Goal: Task Accomplishment & Management: Manage account settings

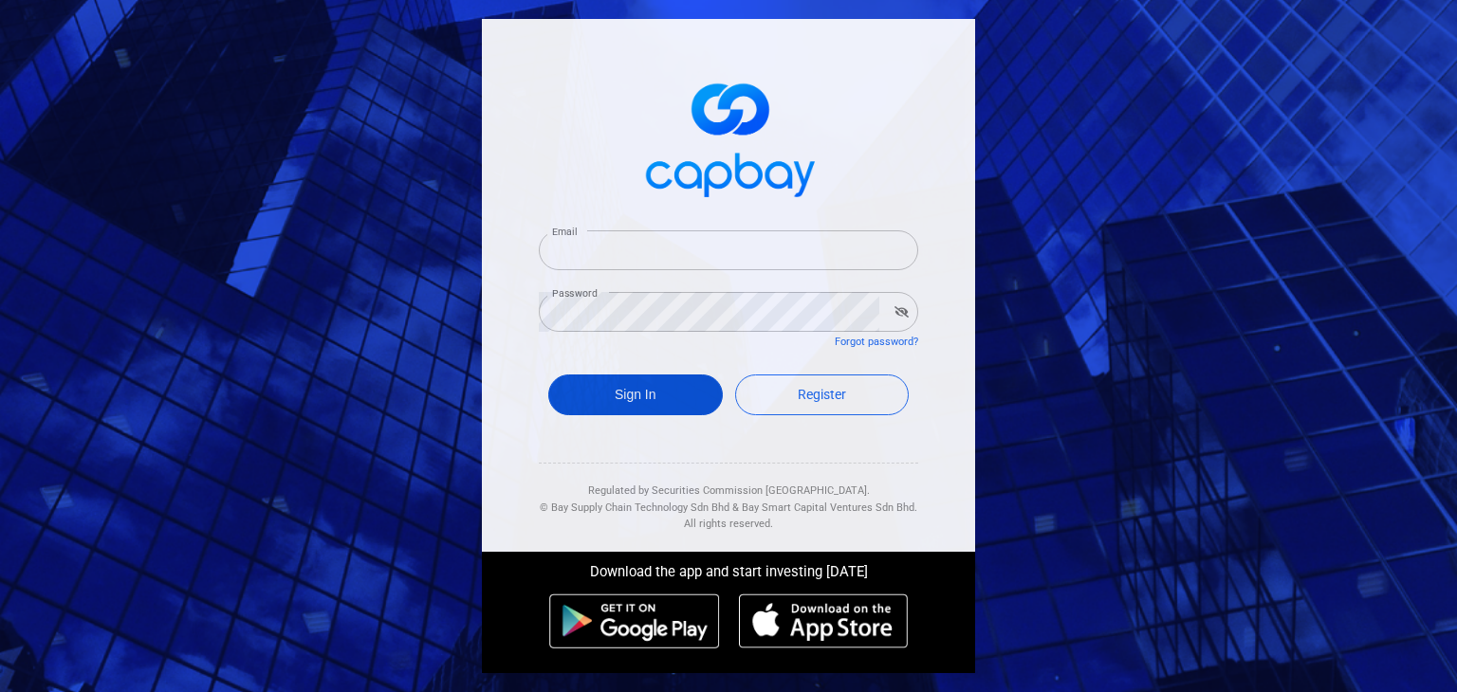
type input "[EMAIL_ADDRESS][DOMAIN_NAME]"
click at [610, 392] on button "Sign In" at bounding box center [635, 395] width 175 height 41
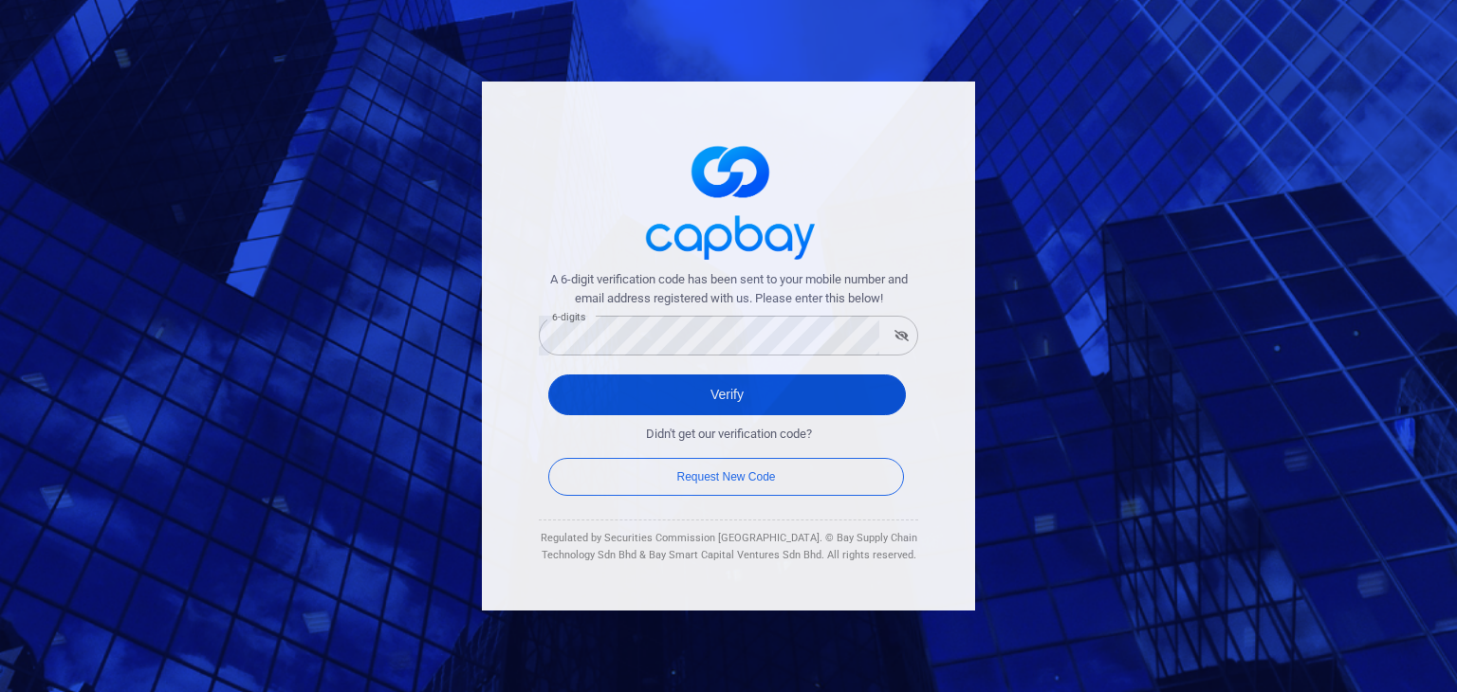
click at [622, 395] on button "Verify" at bounding box center [727, 395] width 358 height 41
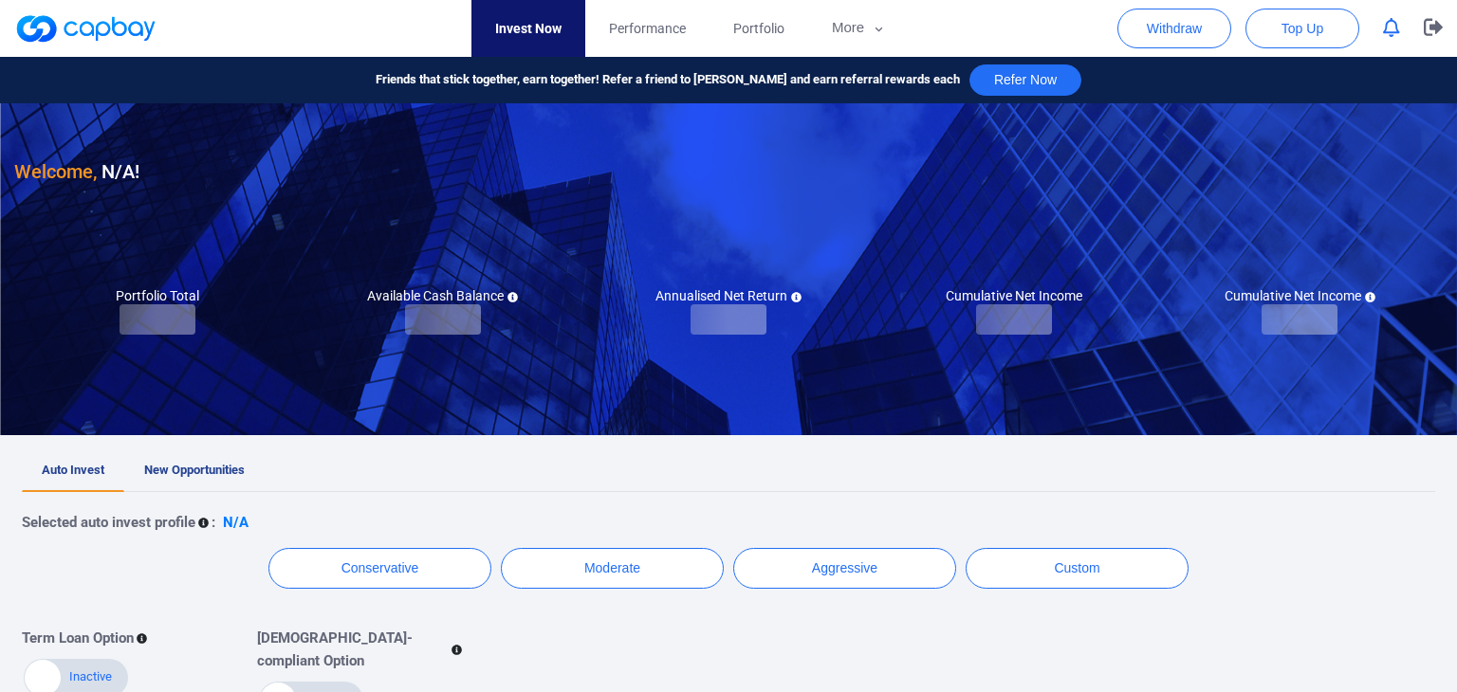
click at [212, 464] on div "Auto Invest Finish selecting your preferred Auto Invest profile so your portfol…" at bounding box center [728, 346] width 1457 height 692
click at [212, 464] on span "New Opportunities" at bounding box center [194, 470] width 101 height 14
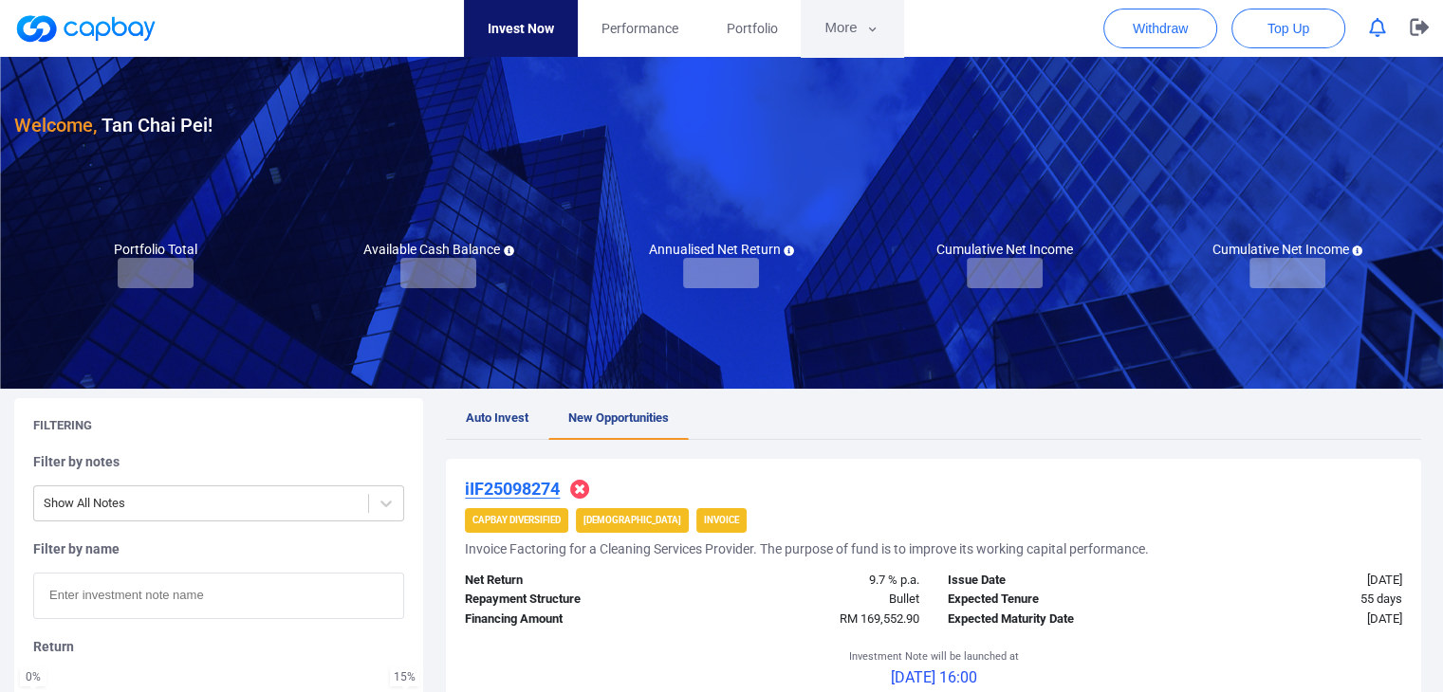
click at [838, 32] on button "More" at bounding box center [850, 28] width 101 height 57
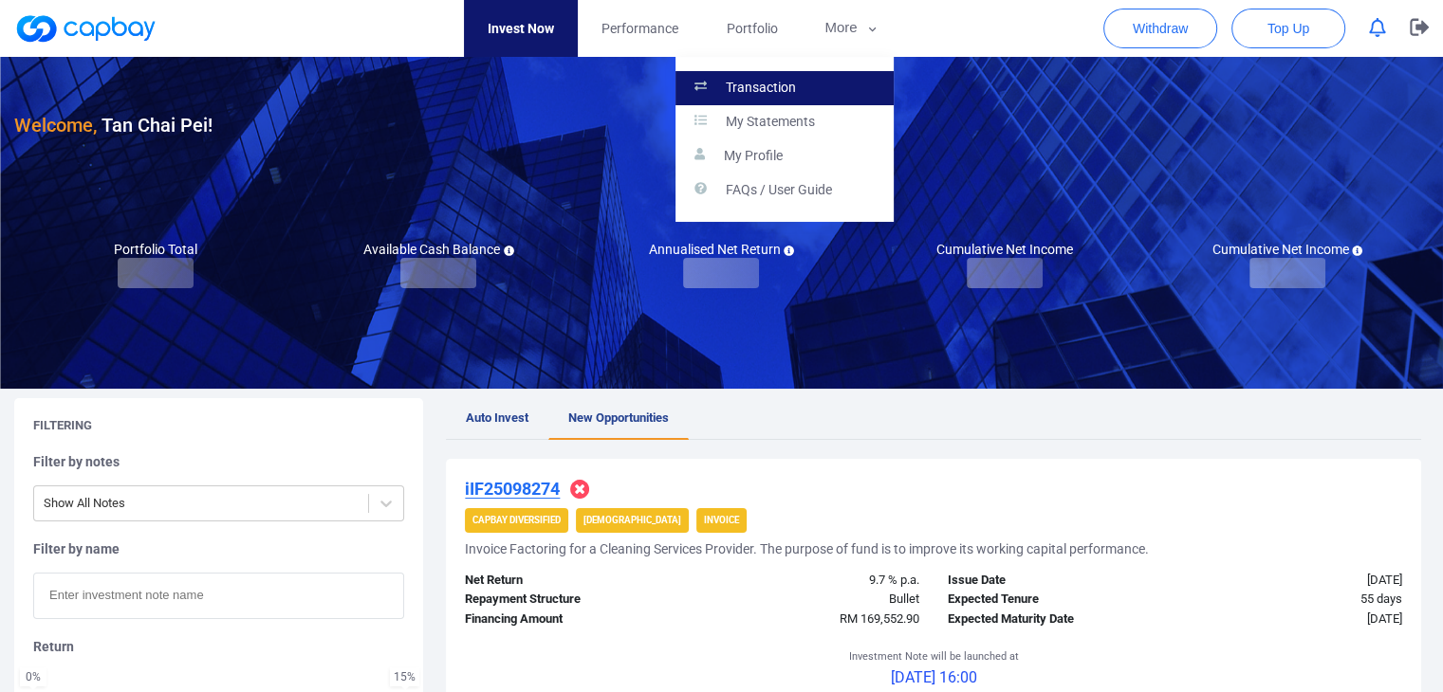
click at [828, 84] on link "Transaction" at bounding box center [784, 88] width 218 height 34
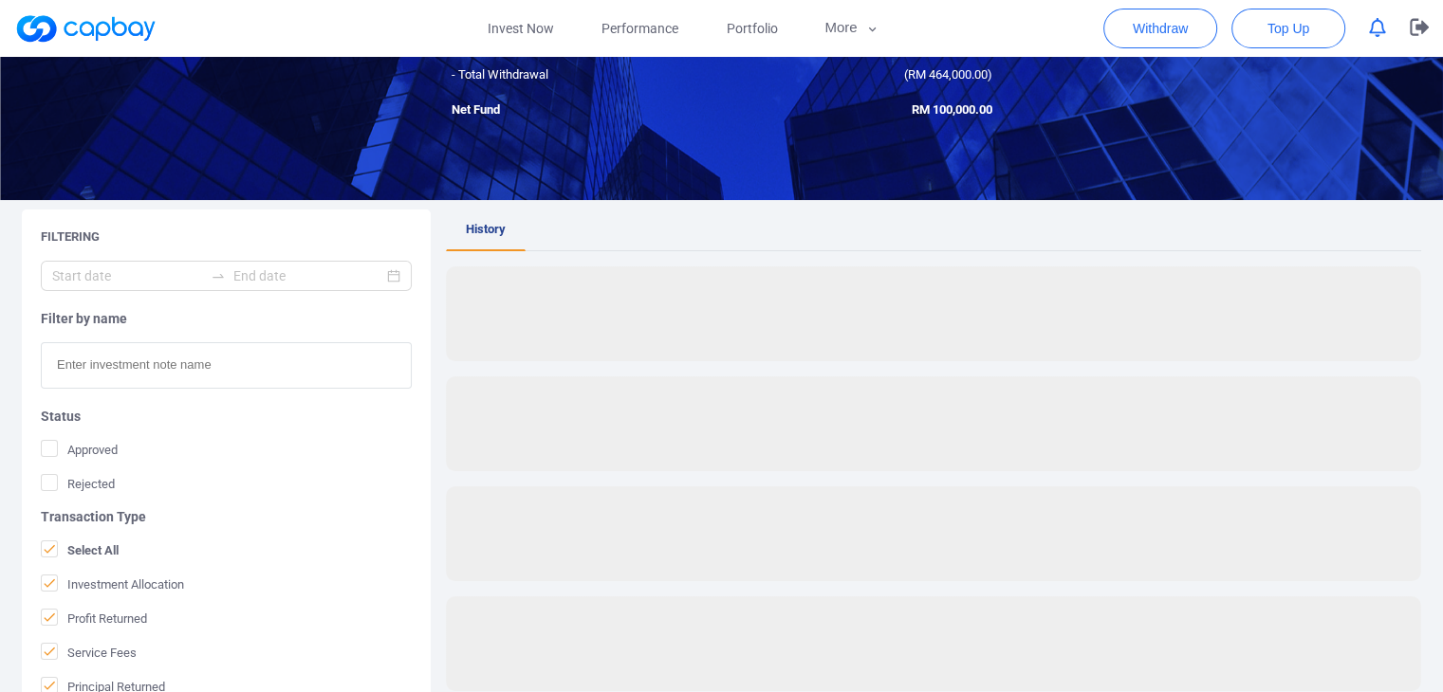
scroll to position [190, 0]
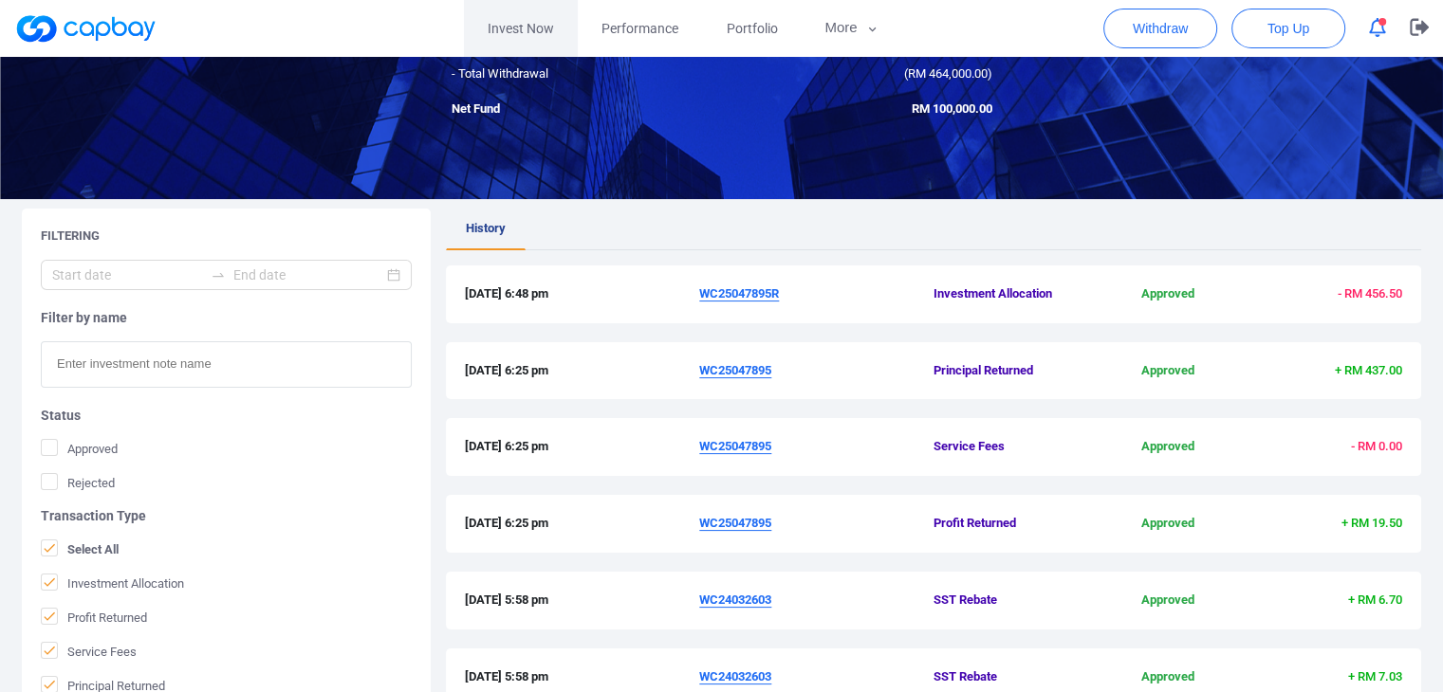
click at [499, 24] on link "Invest Now" at bounding box center [521, 28] width 114 height 57
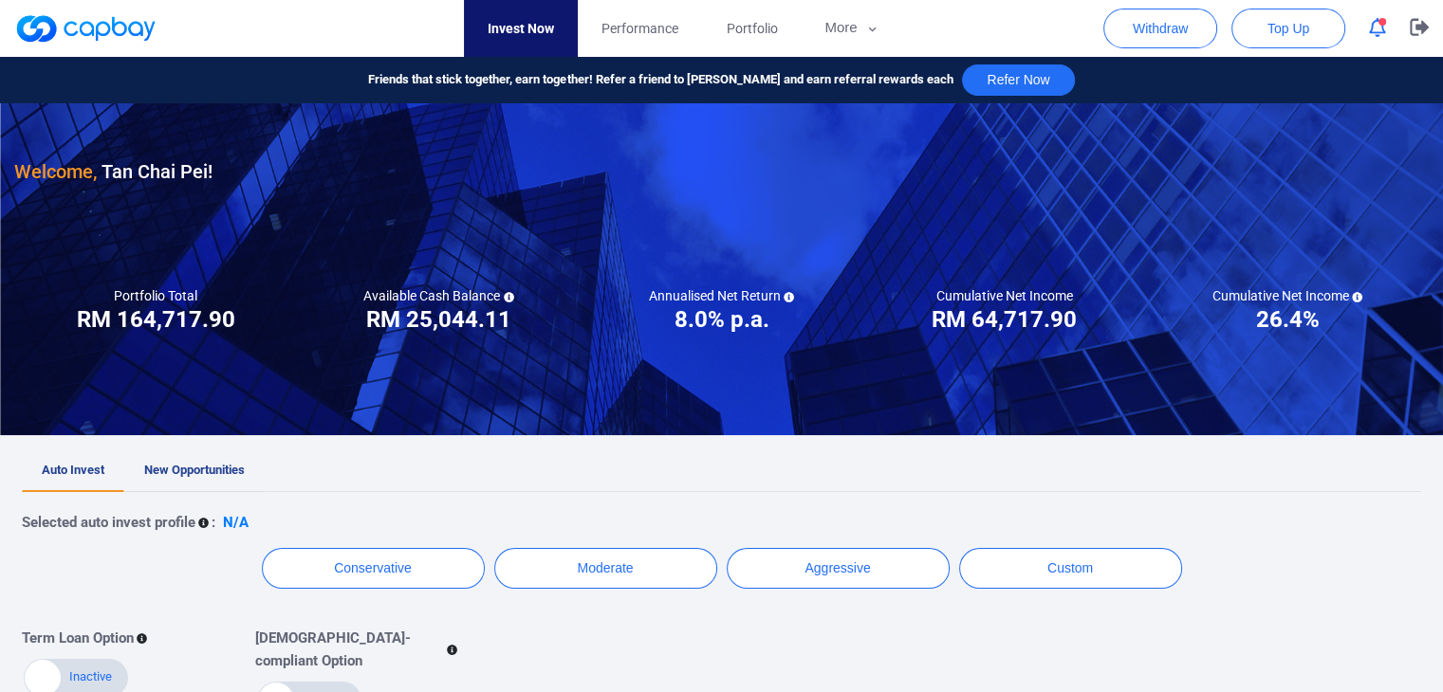
click at [249, 475] on link "New Opportunities" at bounding box center [194, 472] width 140 height 42
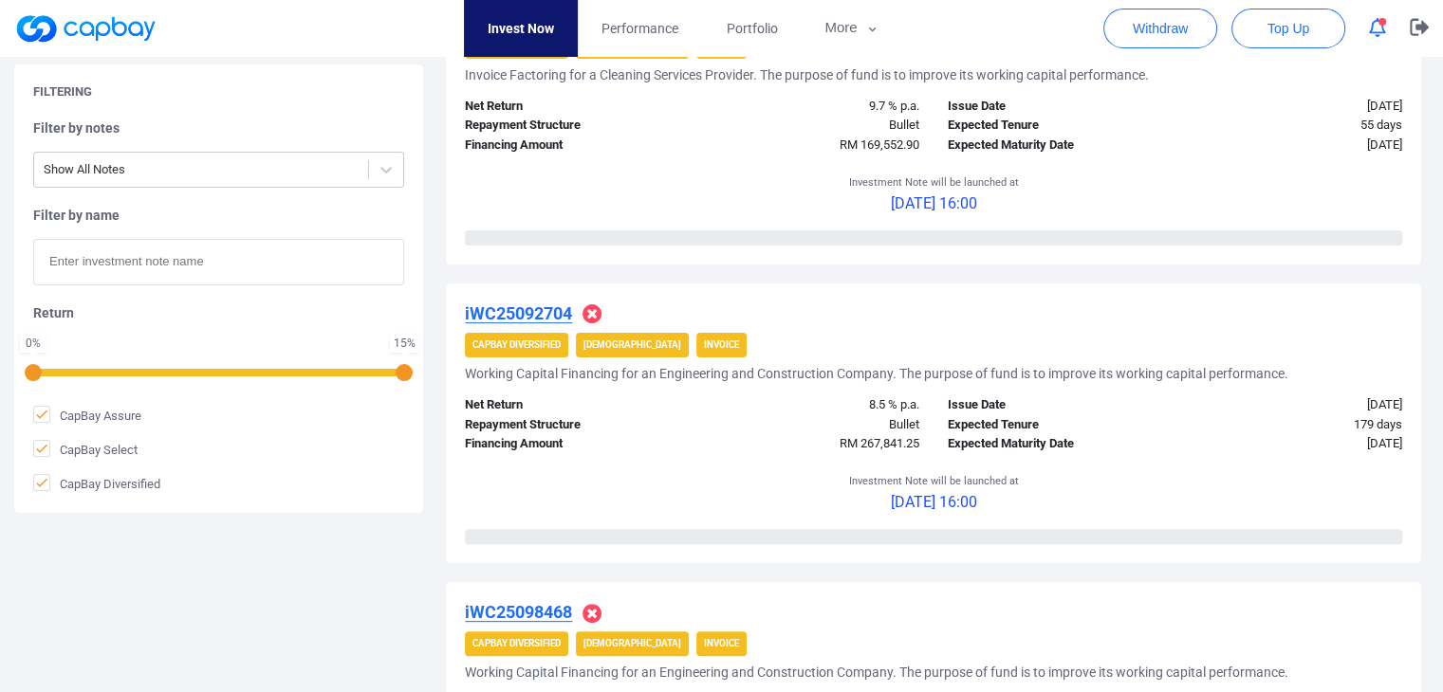
scroll to position [285, 0]
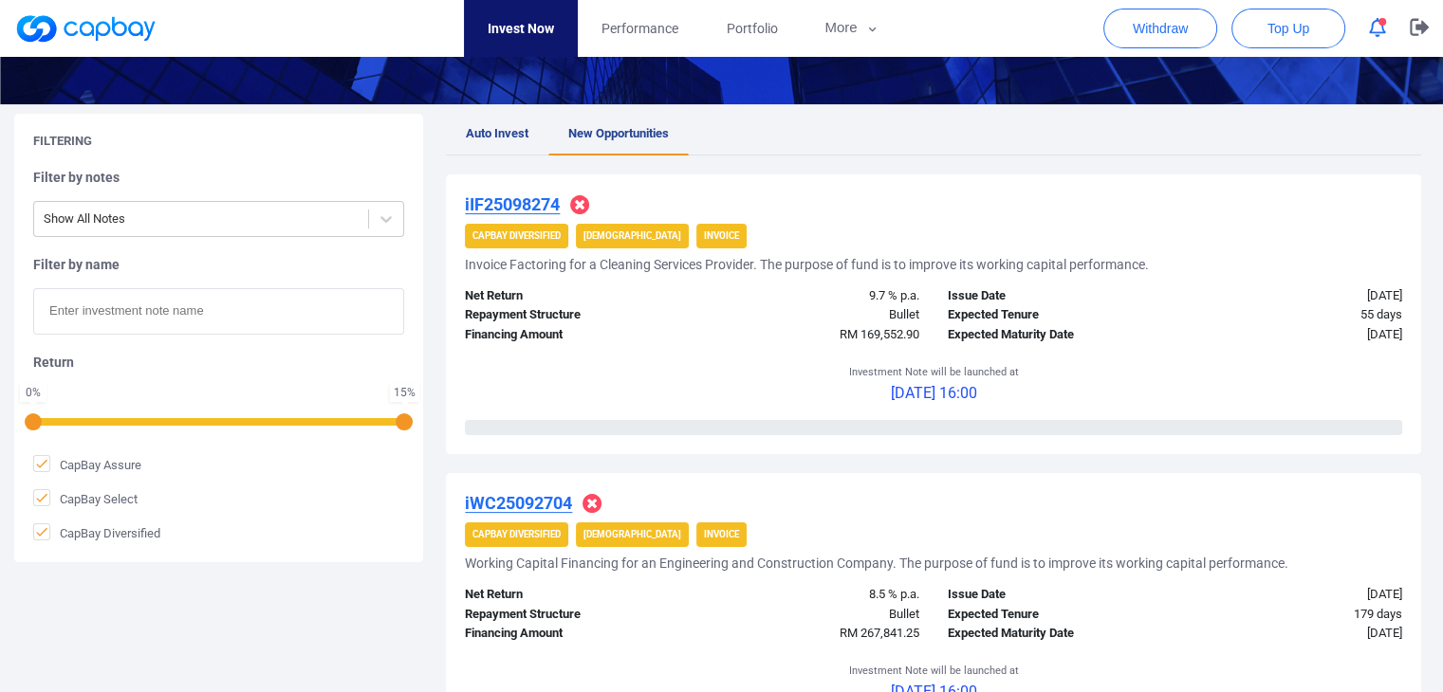
click at [534, 205] on u "iIF25098274" at bounding box center [512, 204] width 95 height 20
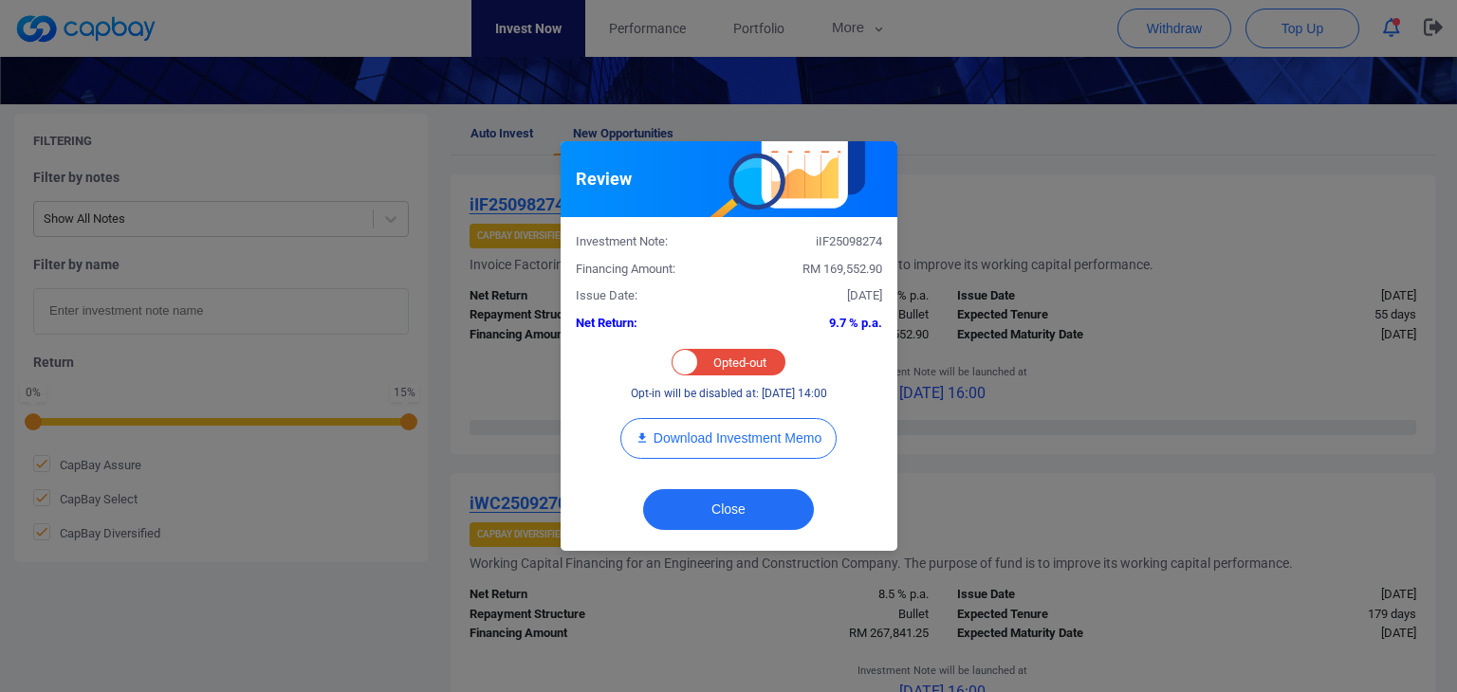
click at [726, 359] on div "Opted-in Opted-out" at bounding box center [728, 362] width 114 height 27
checkbox input "true"
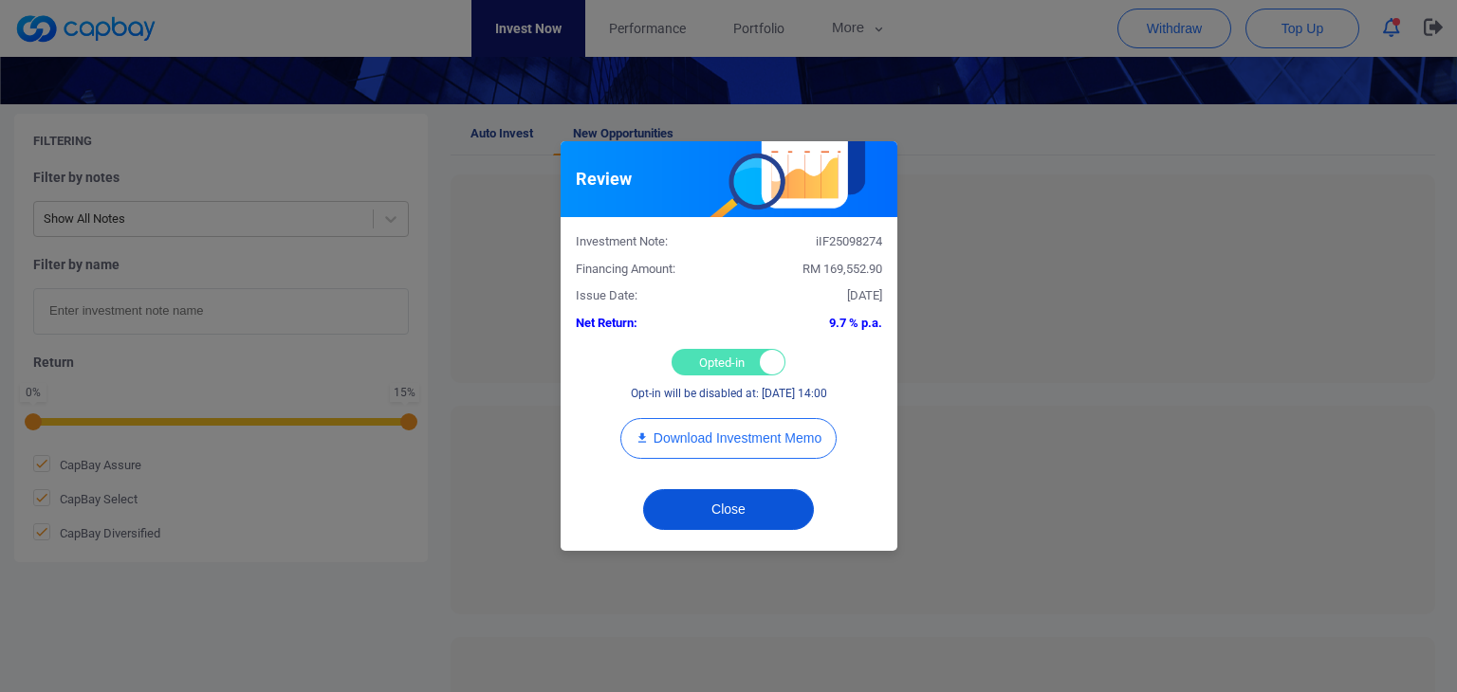
click at [743, 510] on button "Close" at bounding box center [728, 509] width 171 height 41
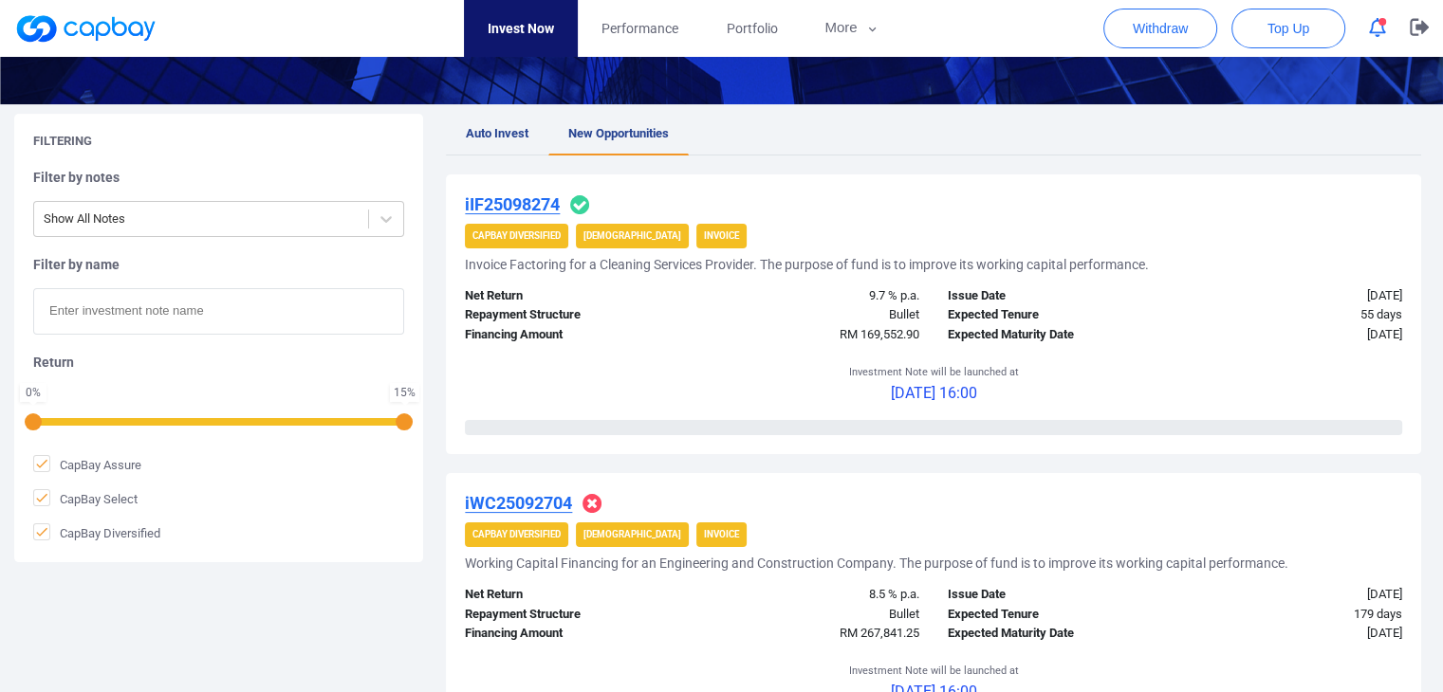
click at [535, 485] on div "iWC25092704 CapBay Diversified Shariah Invoice Working Capital Financing for an…" at bounding box center [933, 613] width 975 height 280
click at [535, 500] on u "iWC25092704" at bounding box center [518, 503] width 107 height 20
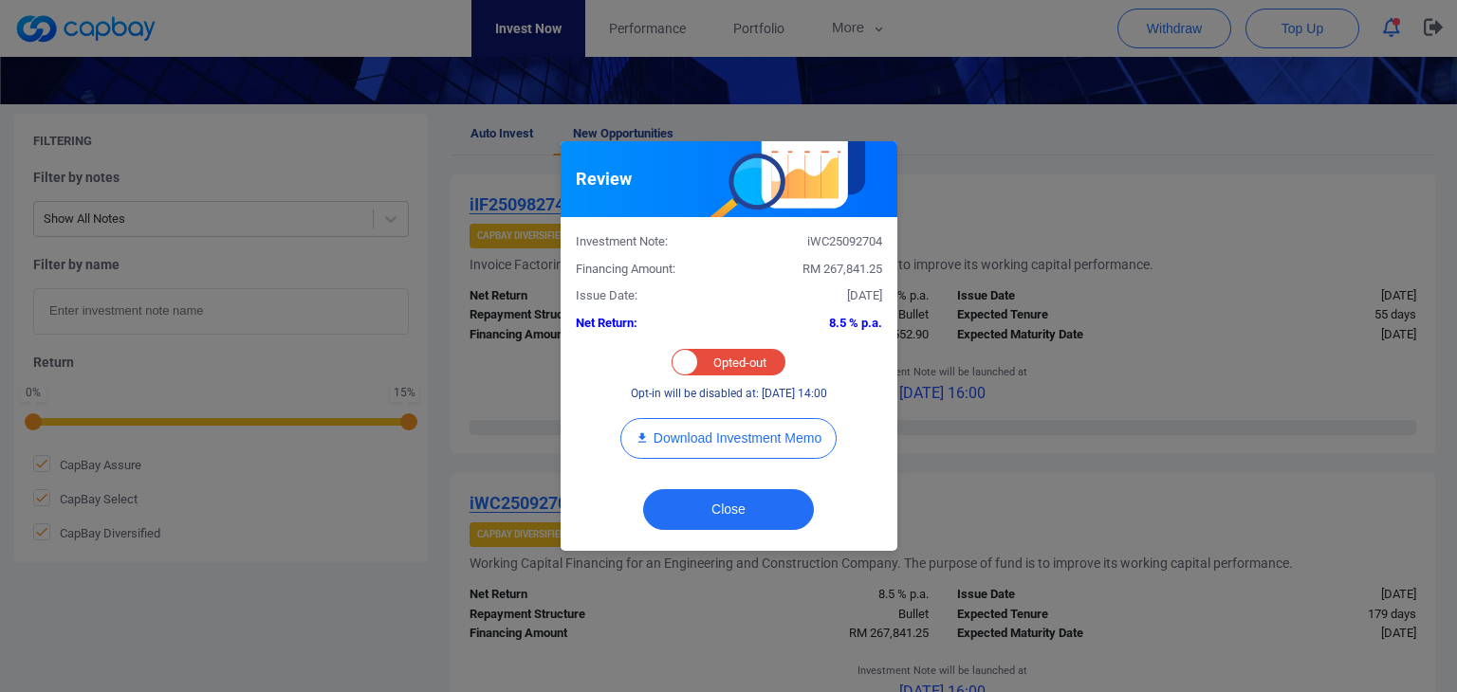
drag, startPoint x: 732, startPoint y: 356, endPoint x: 774, endPoint y: 405, distance: 64.6
click at [733, 356] on div "Opted-in Opted-out" at bounding box center [728, 362] width 114 height 27
checkbox input "true"
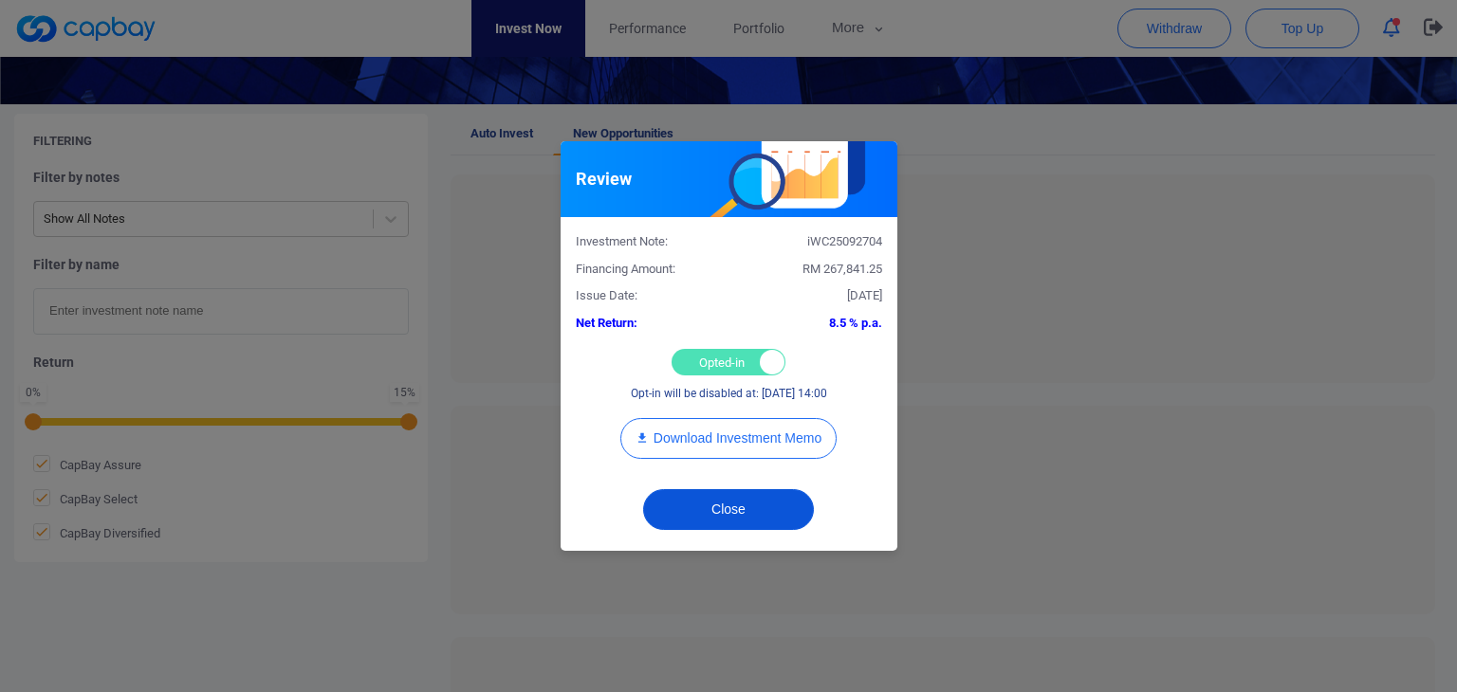
click at [743, 498] on button "Close" at bounding box center [728, 509] width 171 height 41
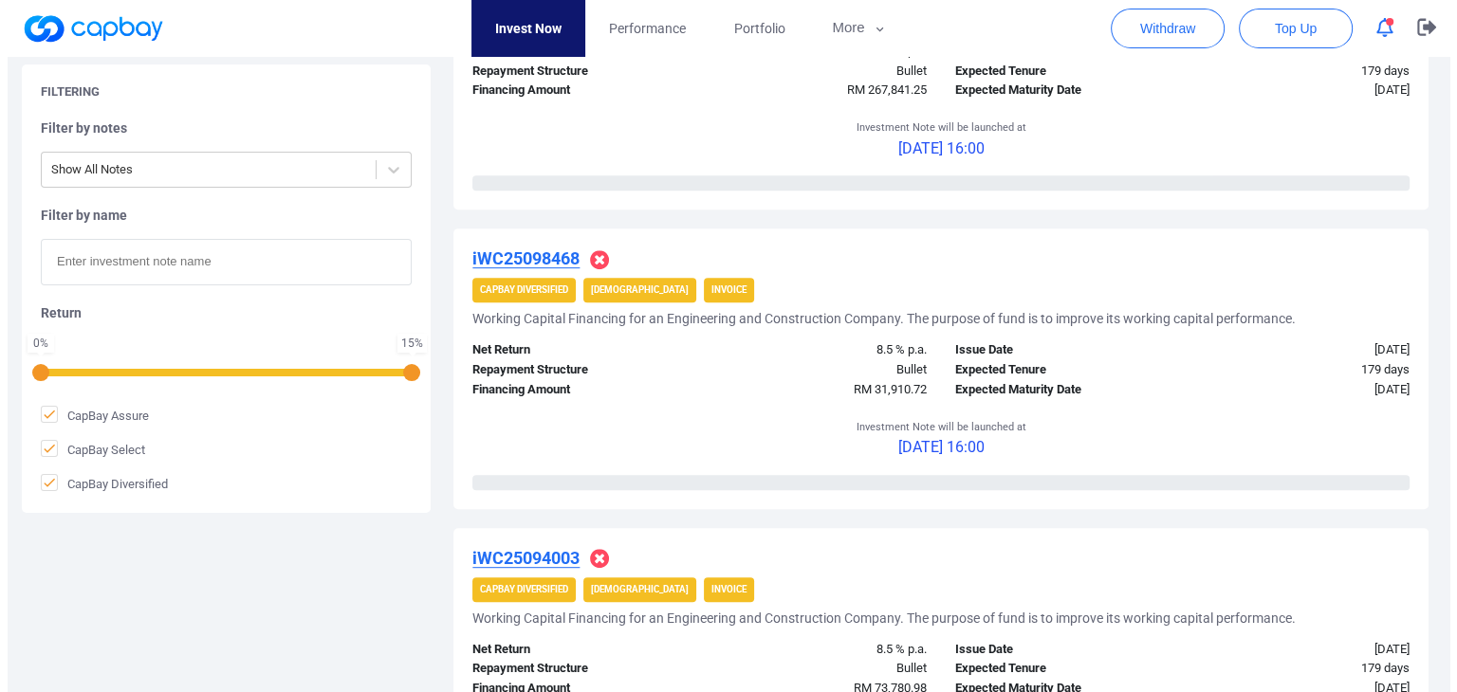
scroll to position [854, 0]
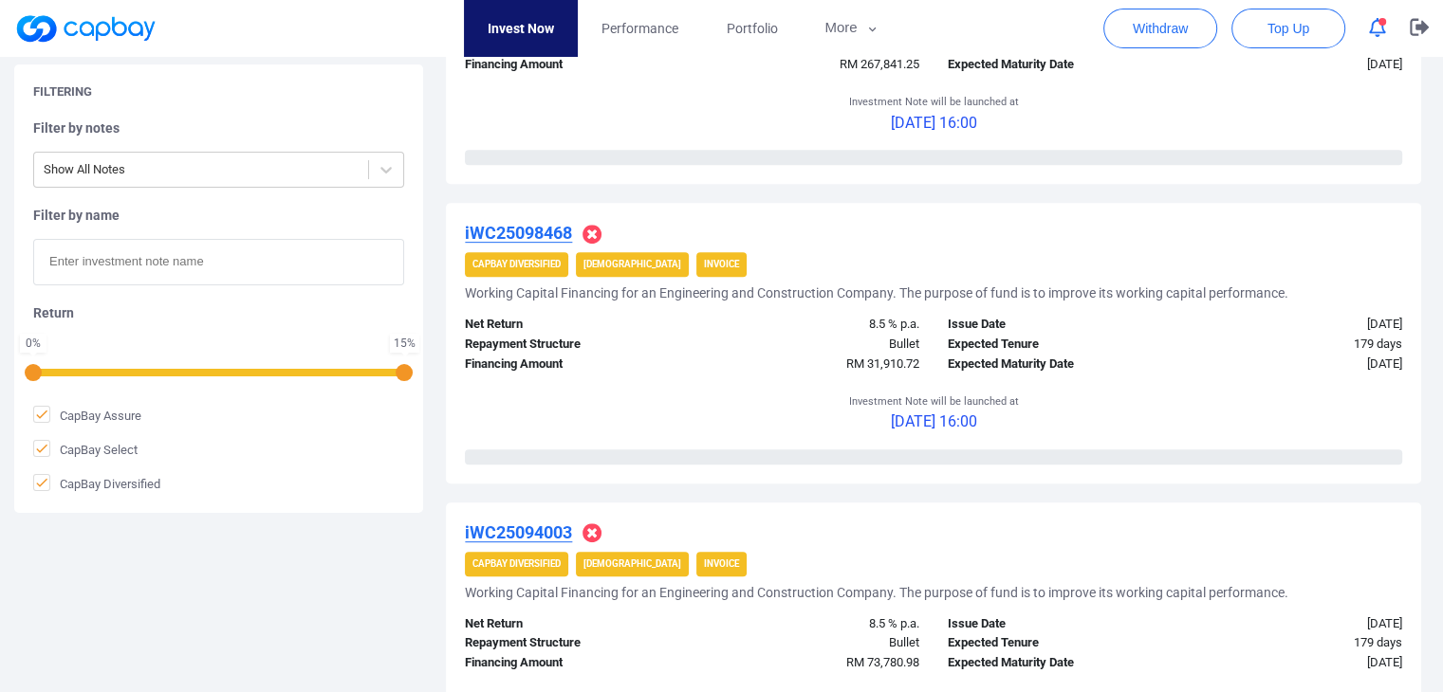
click at [555, 229] on u "iWC25098468" at bounding box center [518, 233] width 107 height 20
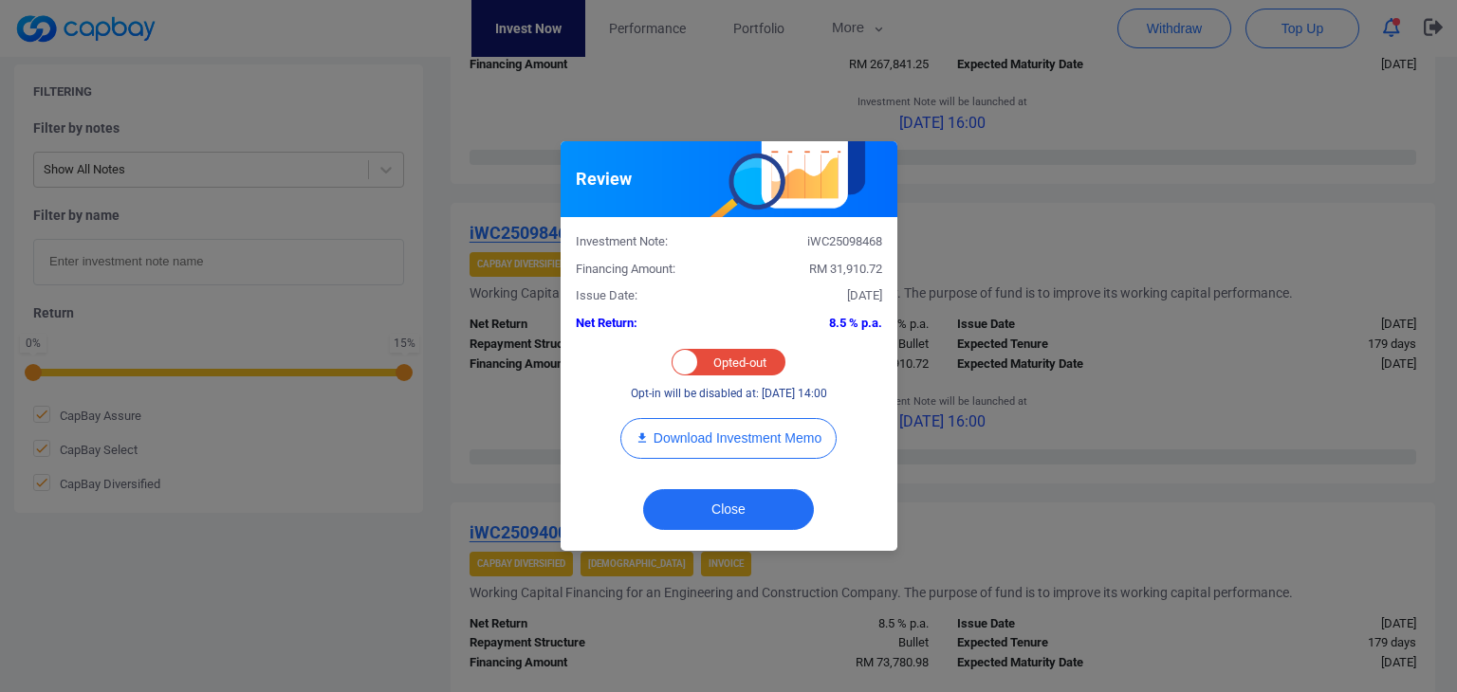
click at [721, 351] on div "Opted-in Opted-out" at bounding box center [728, 362] width 114 height 27
checkbox input "true"
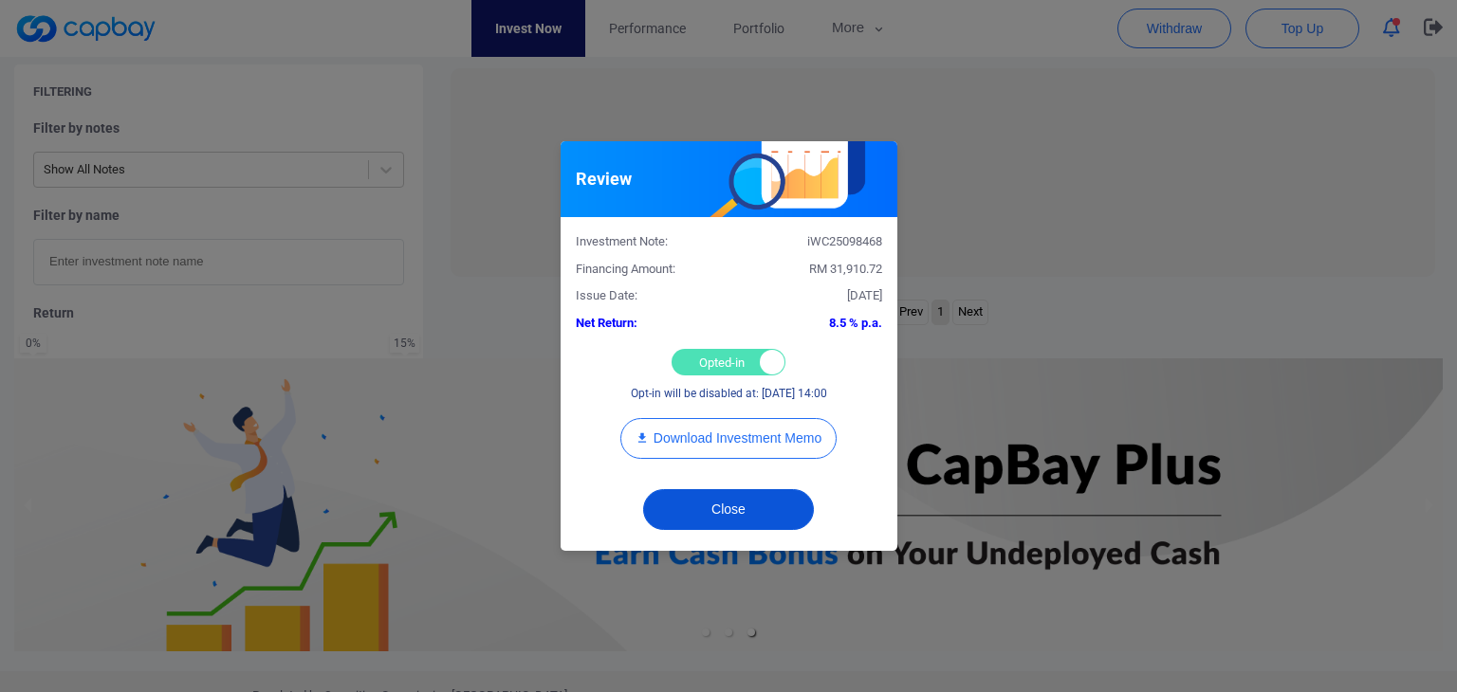
click at [685, 501] on button "Close" at bounding box center [728, 509] width 171 height 41
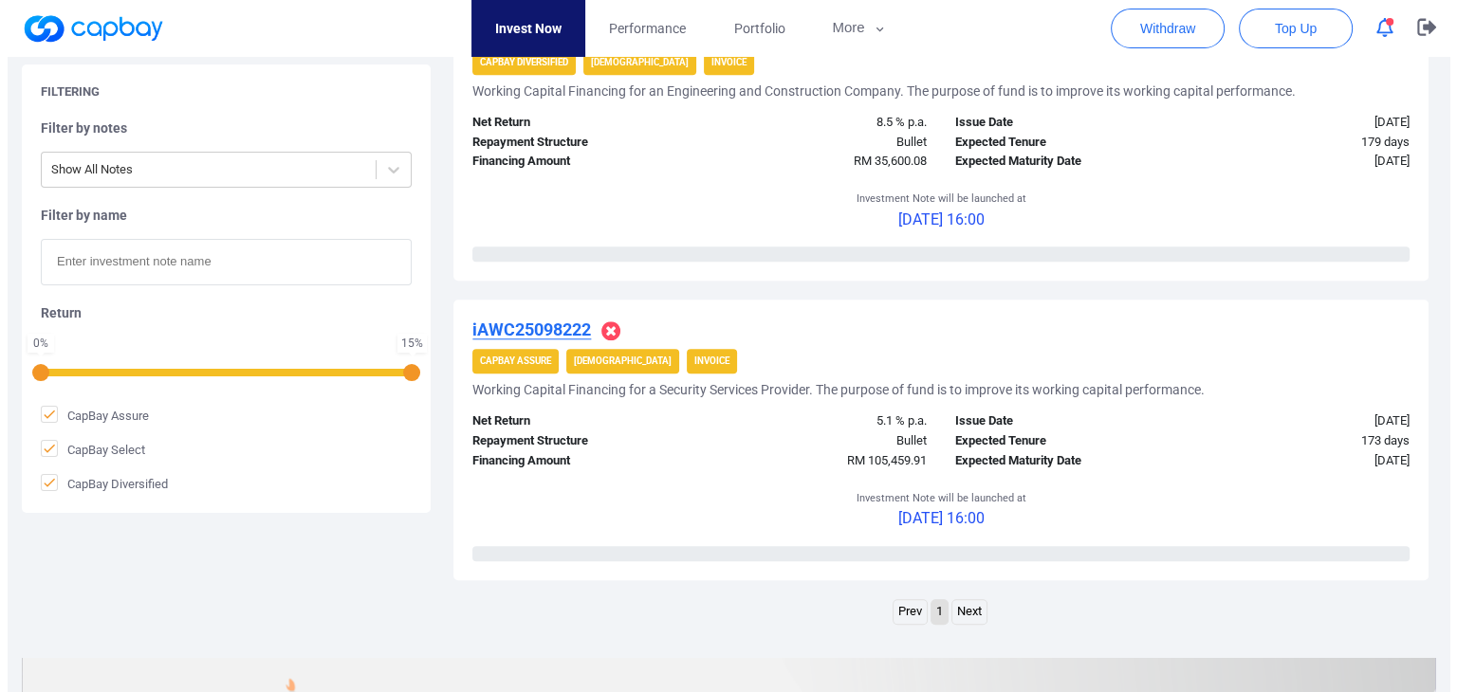
scroll to position [1480, 0]
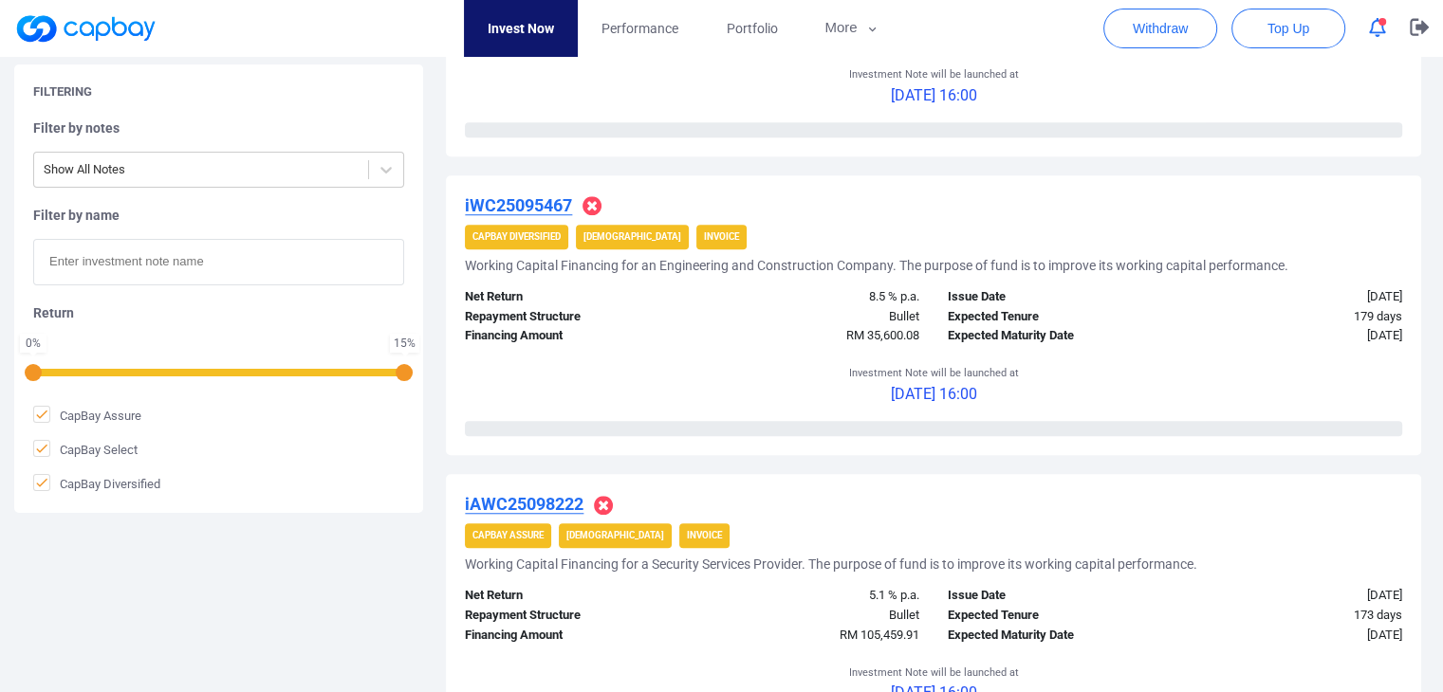
click at [525, 216] on div "iWC25095467 CapBay Diversified Shariah Invoice Working Capital Financing for an…" at bounding box center [933, 315] width 975 height 280
click at [576, 212] on div "iWC25095467" at bounding box center [933, 205] width 937 height 23
click at [567, 208] on u "iWC25095467" at bounding box center [518, 205] width 107 height 20
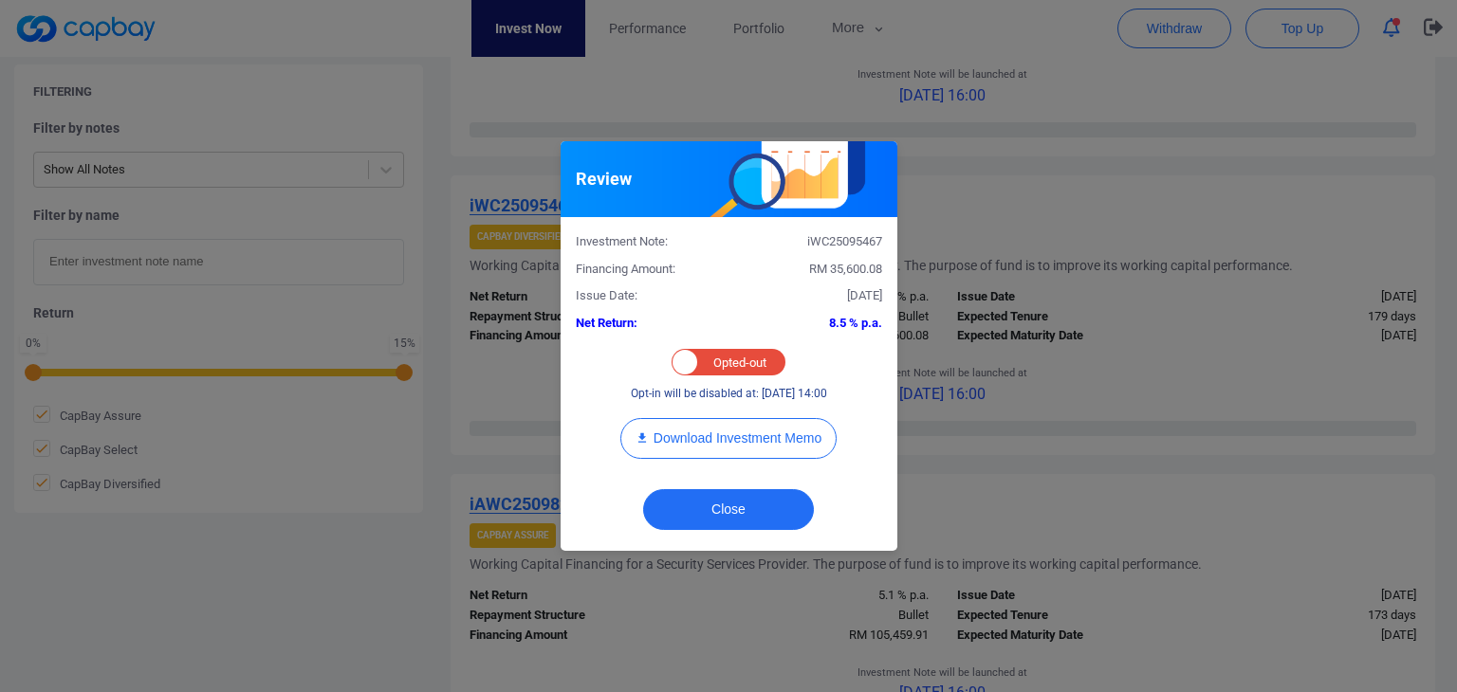
click at [710, 354] on div "Opted-in Opted-out" at bounding box center [728, 362] width 114 height 27
checkbox input "true"
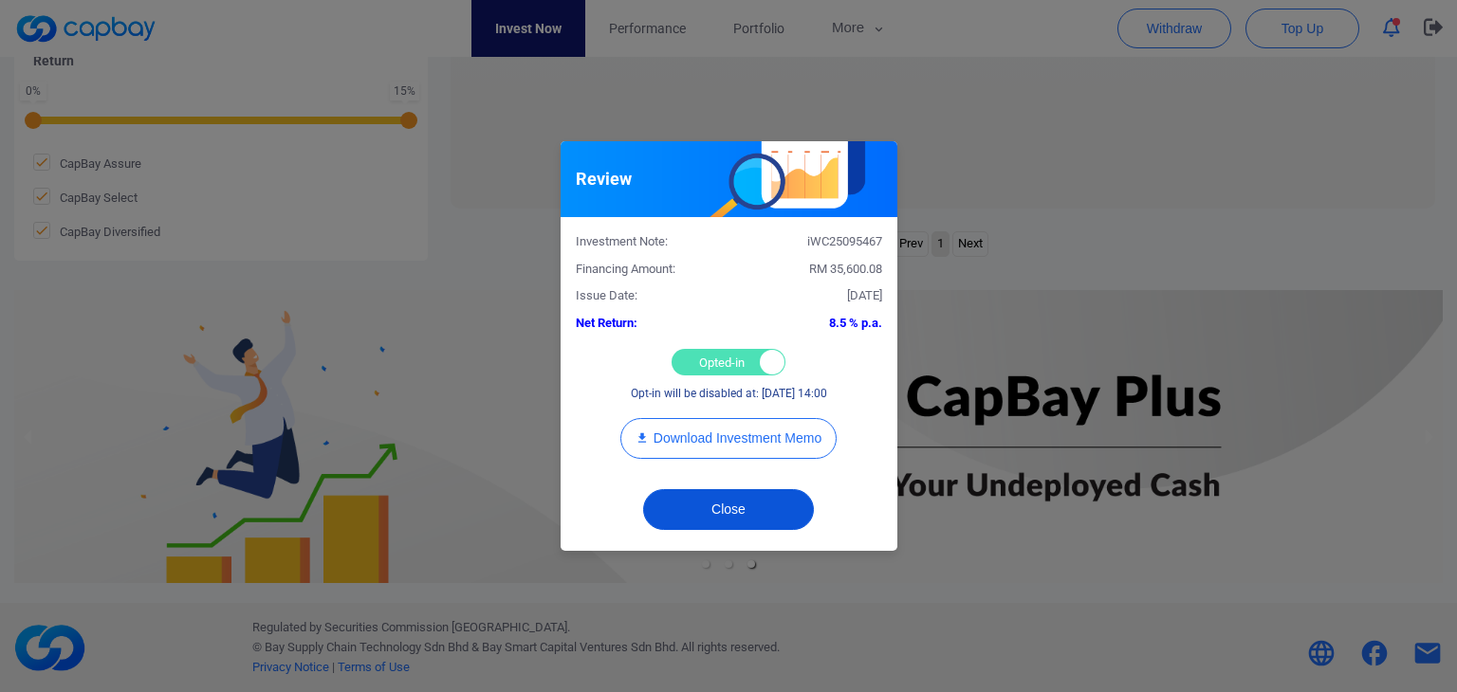
click at [714, 507] on button "Close" at bounding box center [728, 509] width 171 height 41
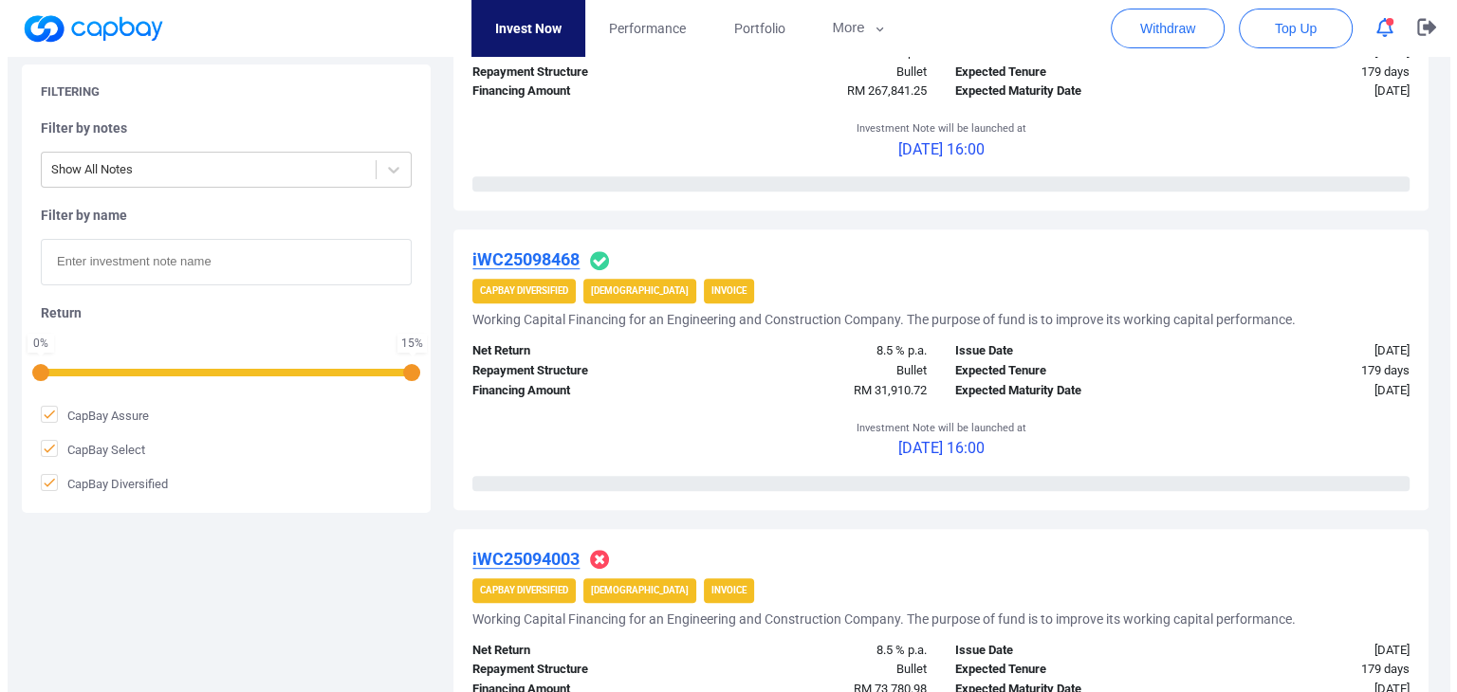
scroll to position [1017, 0]
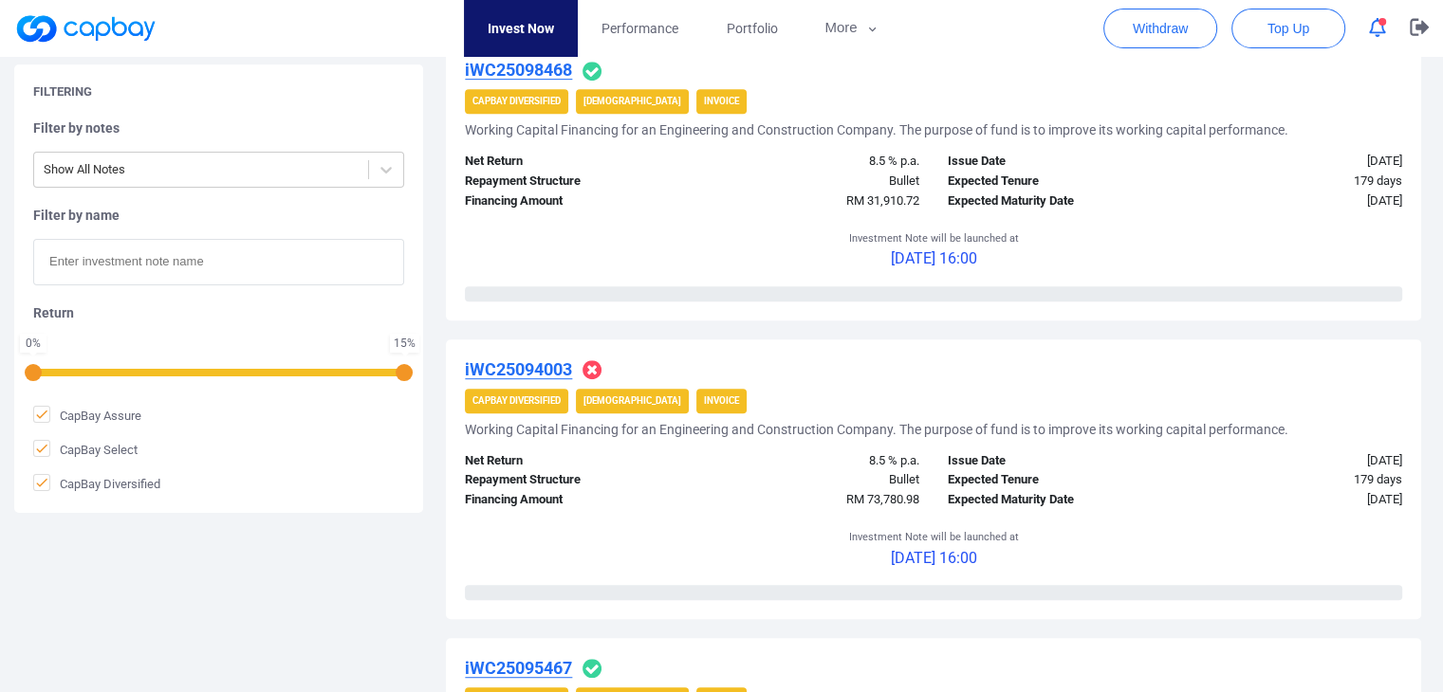
click at [548, 364] on u "iWC25094003" at bounding box center [518, 369] width 107 height 20
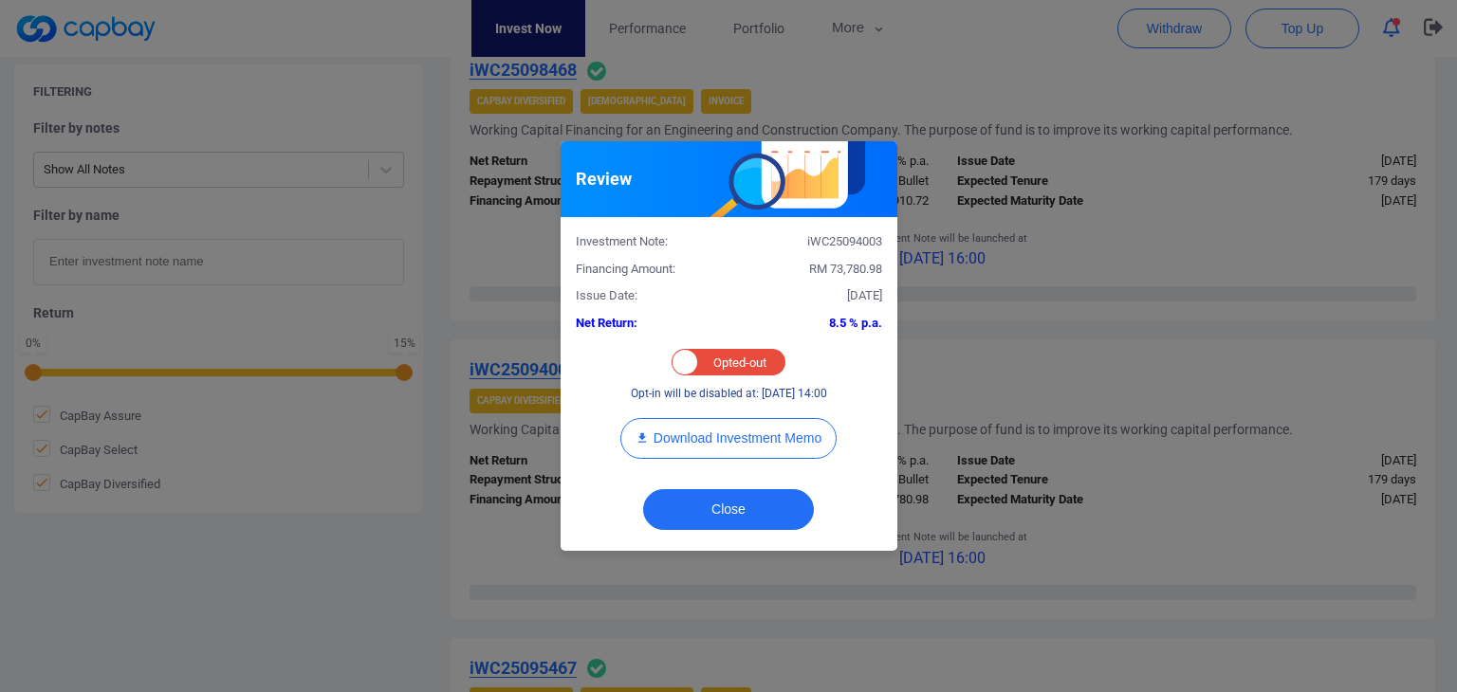
click at [723, 360] on div "Opted-in Opted-out" at bounding box center [728, 362] width 114 height 27
checkbox input "true"
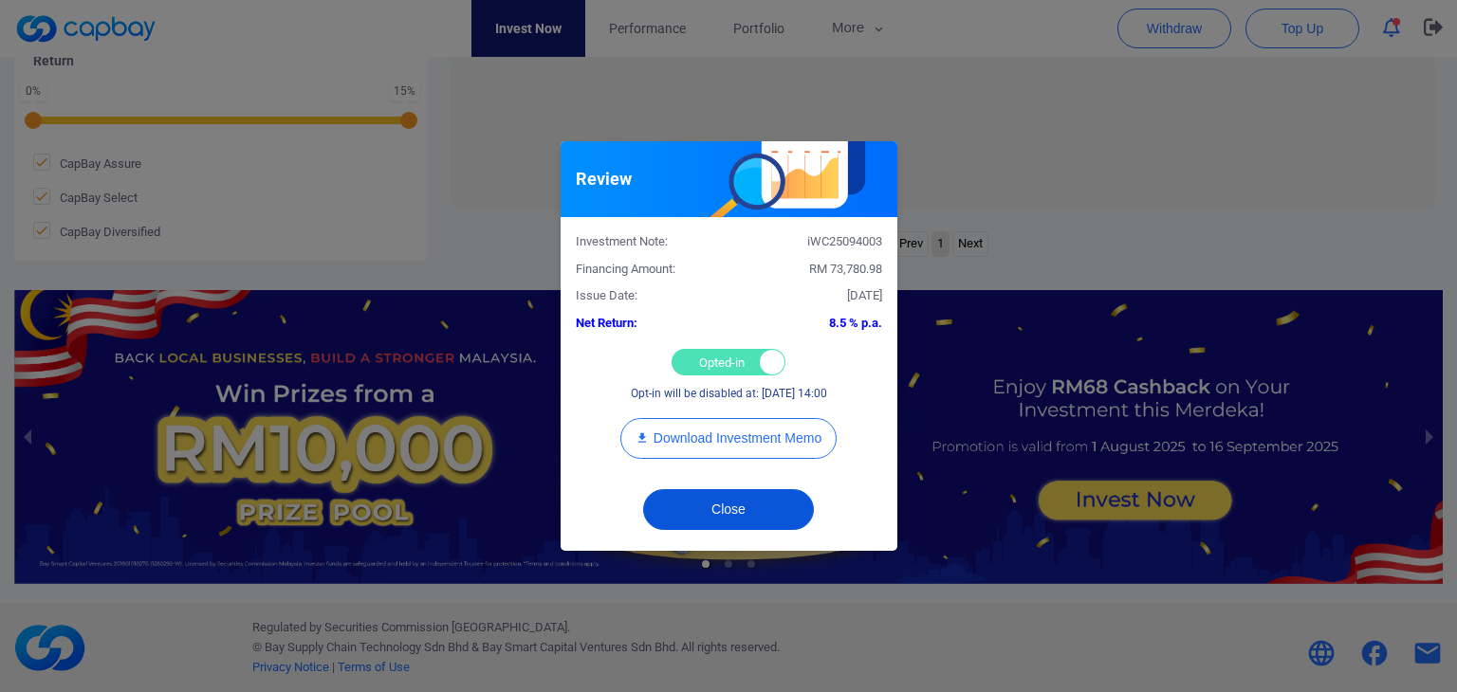
click at [728, 523] on button "Close" at bounding box center [728, 509] width 171 height 41
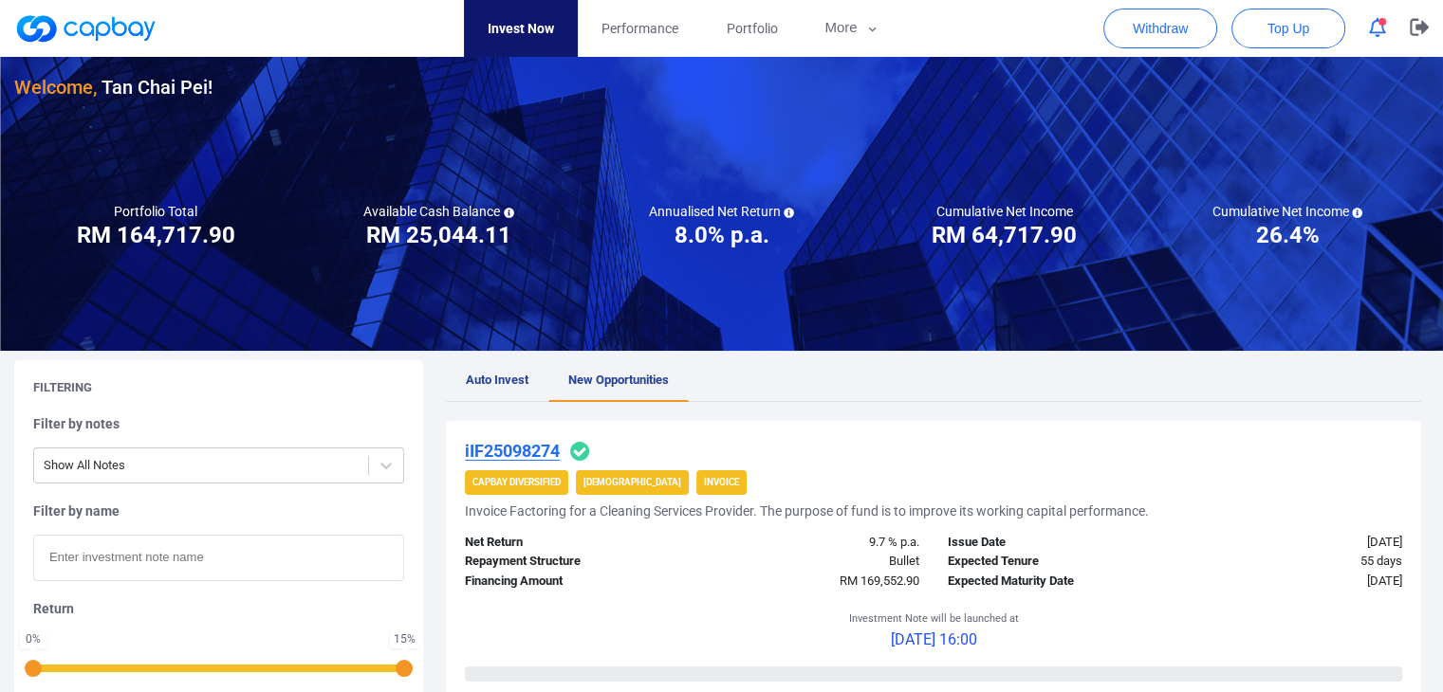
scroll to position [0, 0]
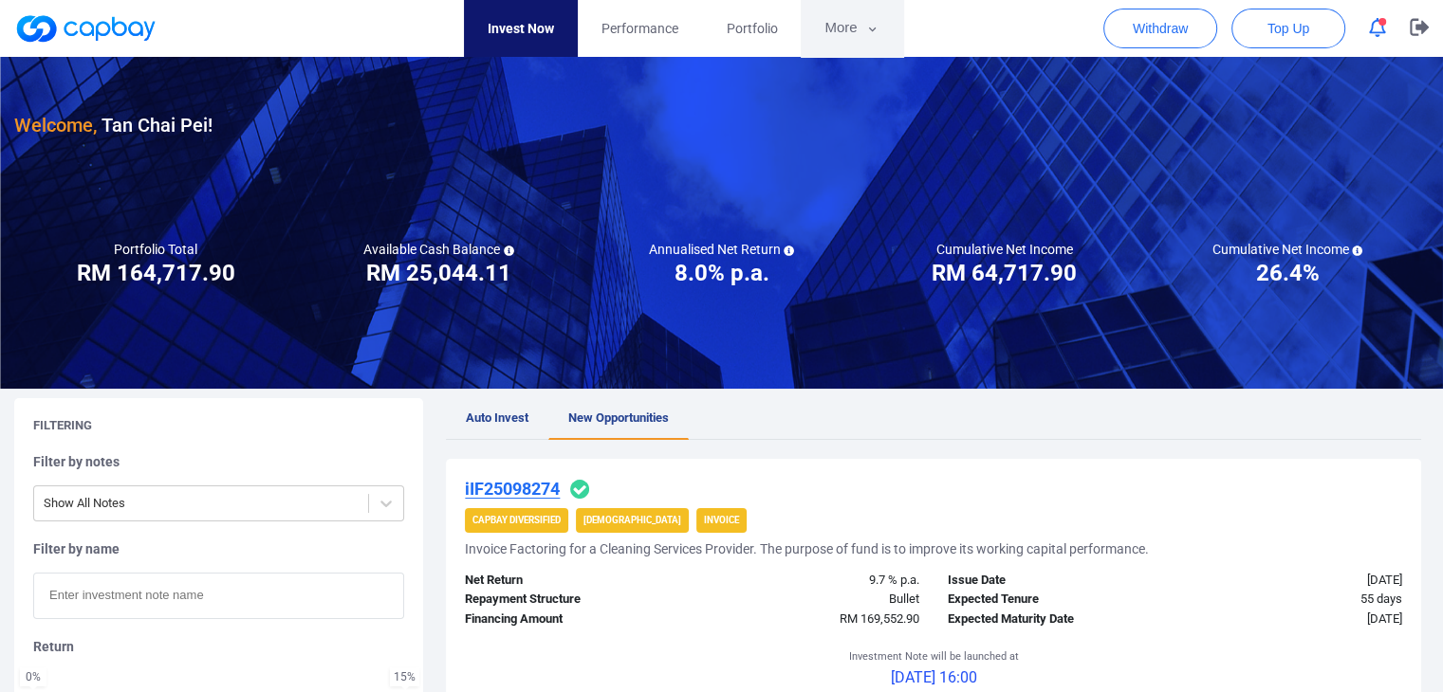
click at [854, 39] on button "More" at bounding box center [850, 28] width 101 height 57
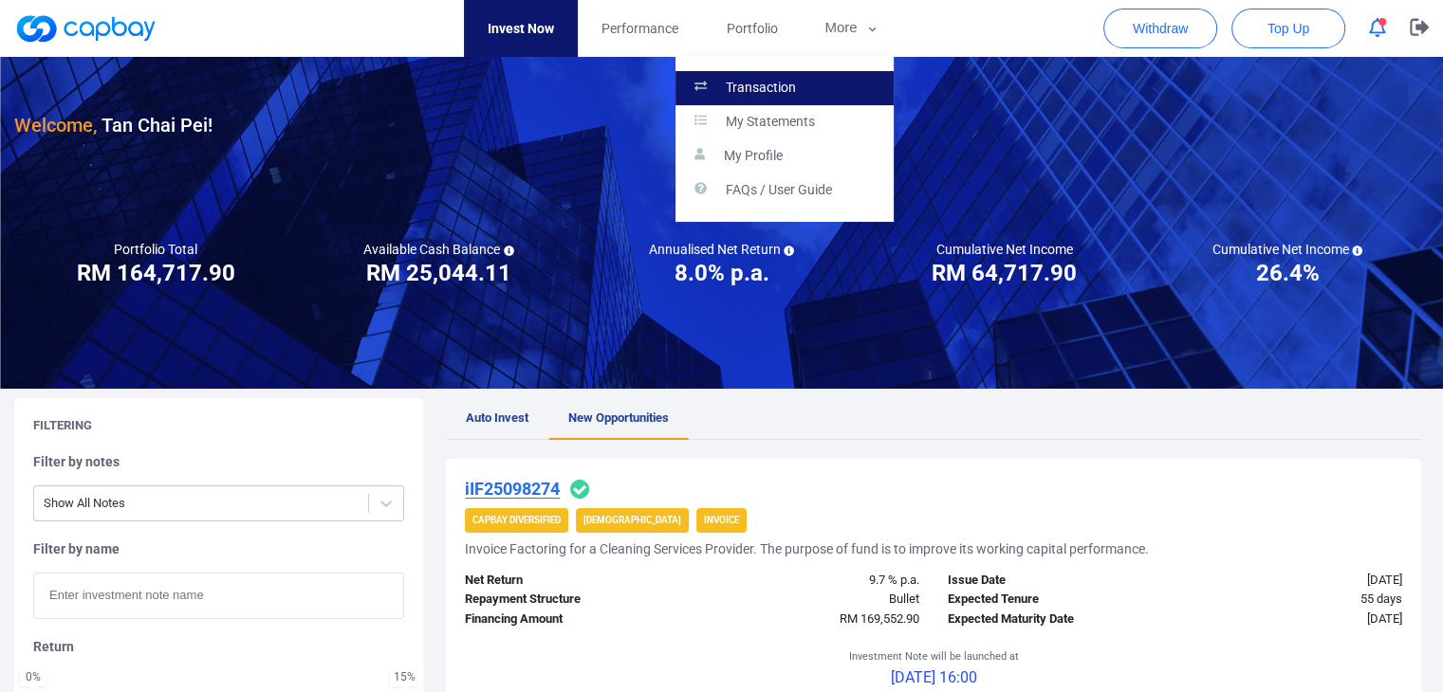
click at [861, 78] on link "Transaction" at bounding box center [784, 88] width 218 height 34
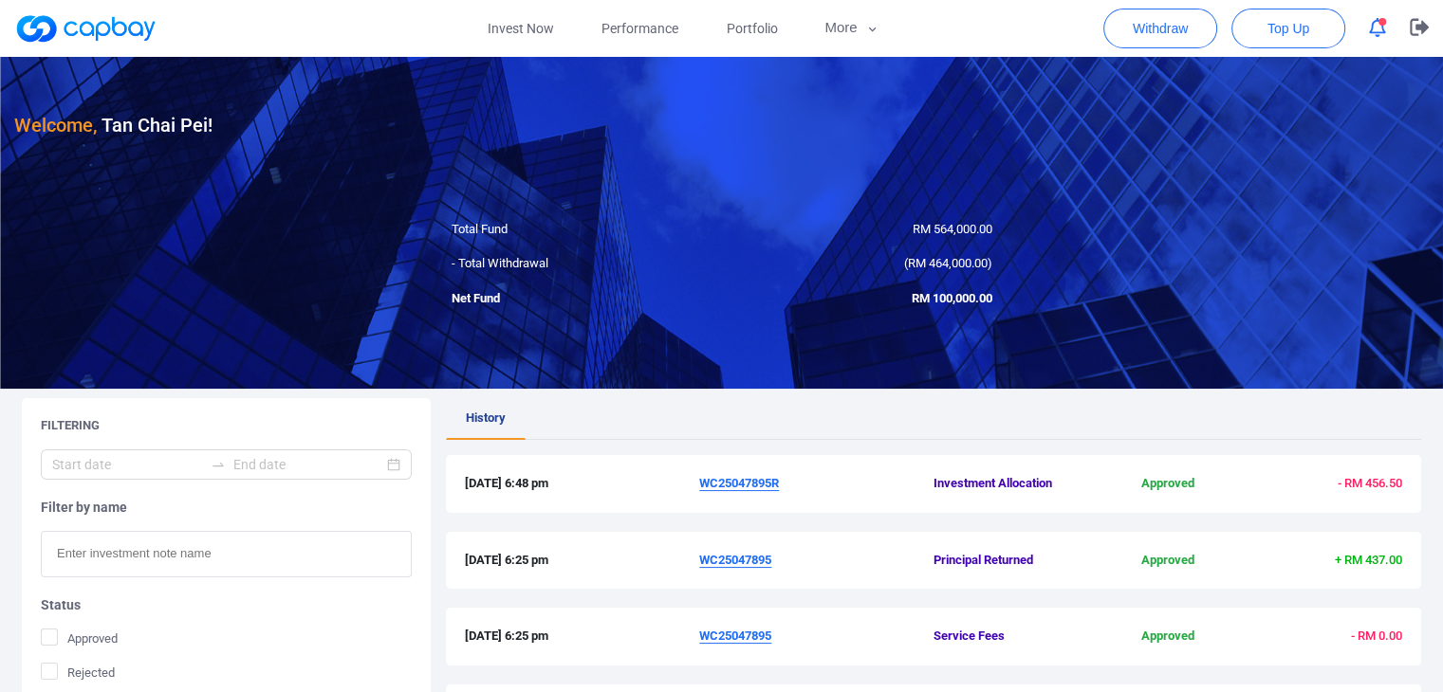
scroll to position [95, 0]
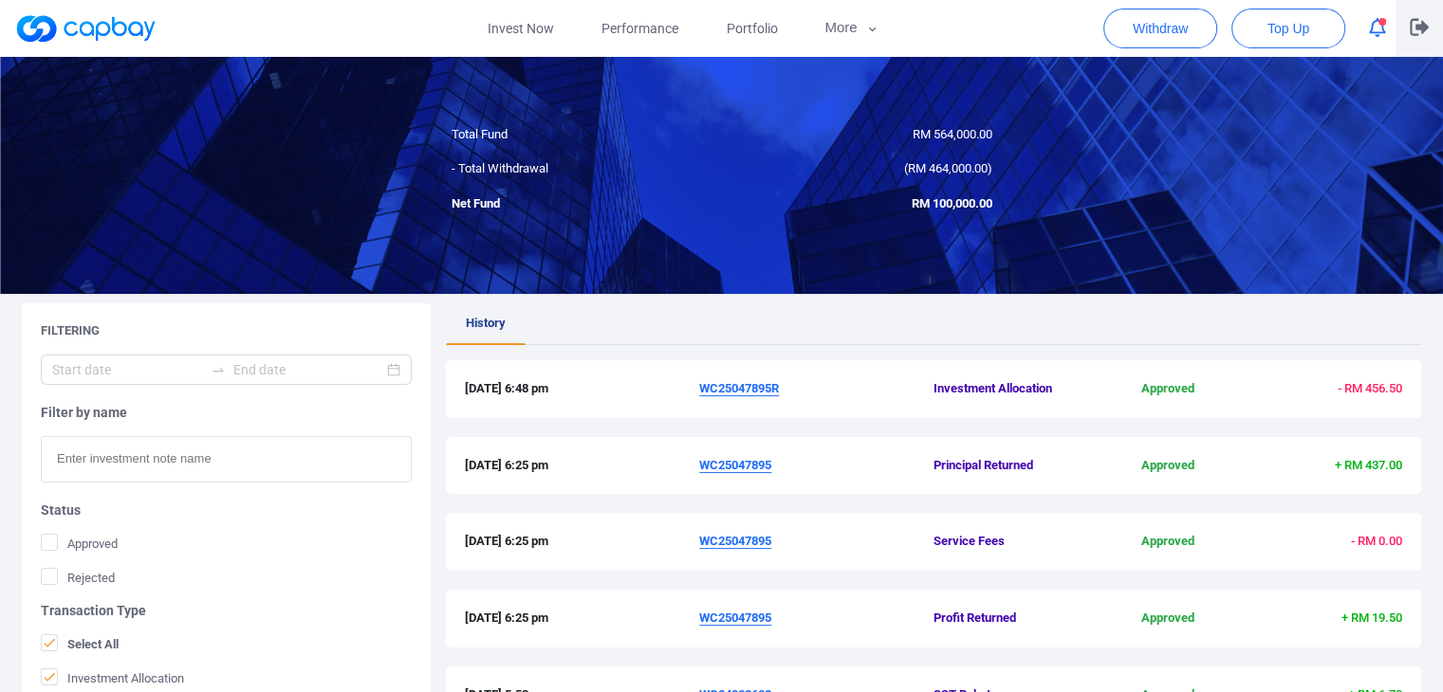
click at [1419, 24] on icon "button" at bounding box center [1418, 27] width 19 height 18
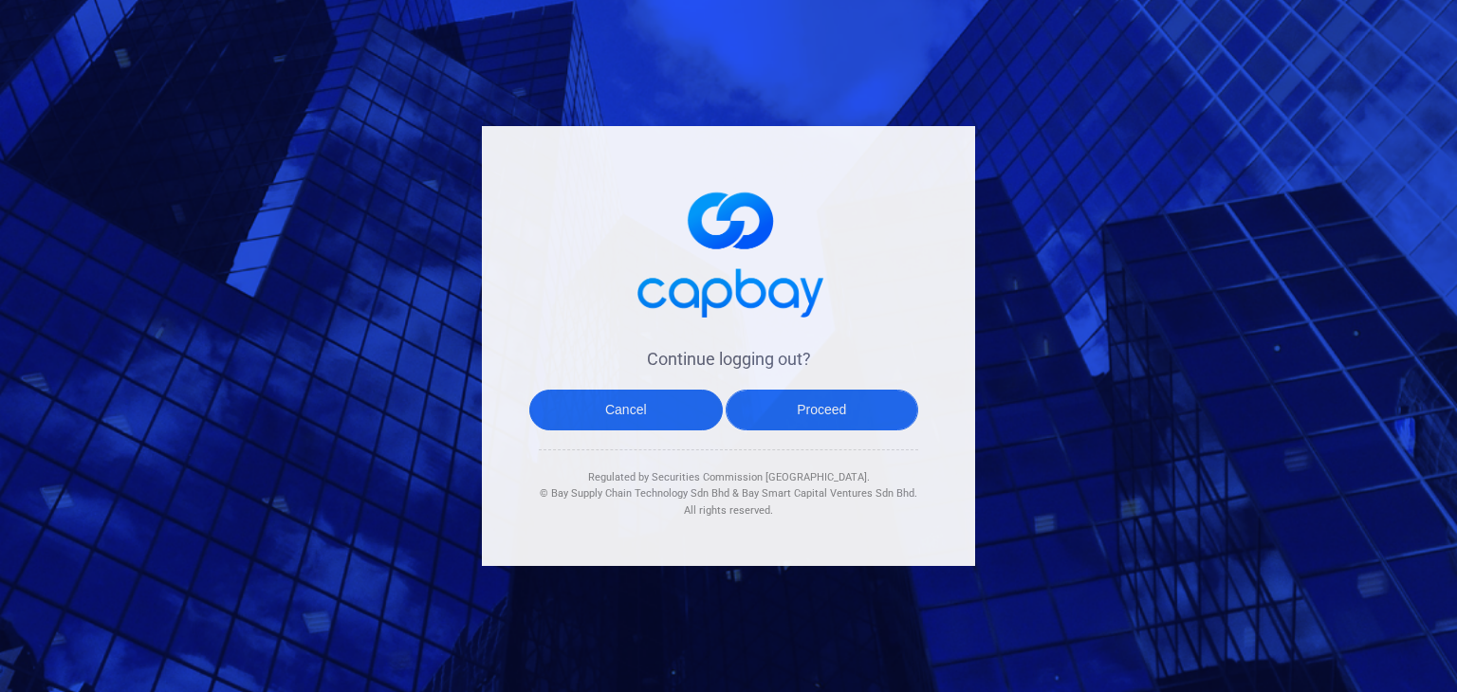
click at [786, 398] on button "Proceed" at bounding box center [822, 410] width 193 height 41
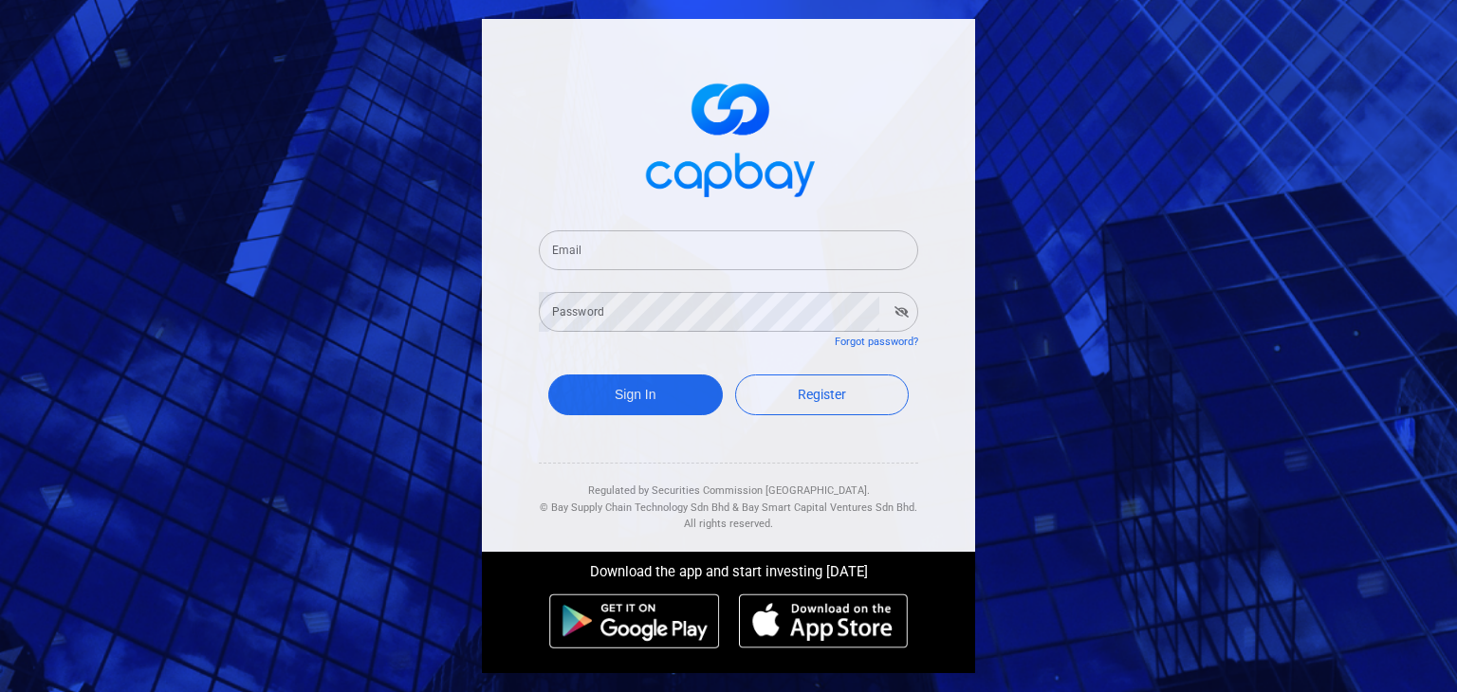
type input "[EMAIL_ADDRESS][DOMAIN_NAME]"
click at [615, 402] on button "Sign In" at bounding box center [635, 395] width 175 height 41
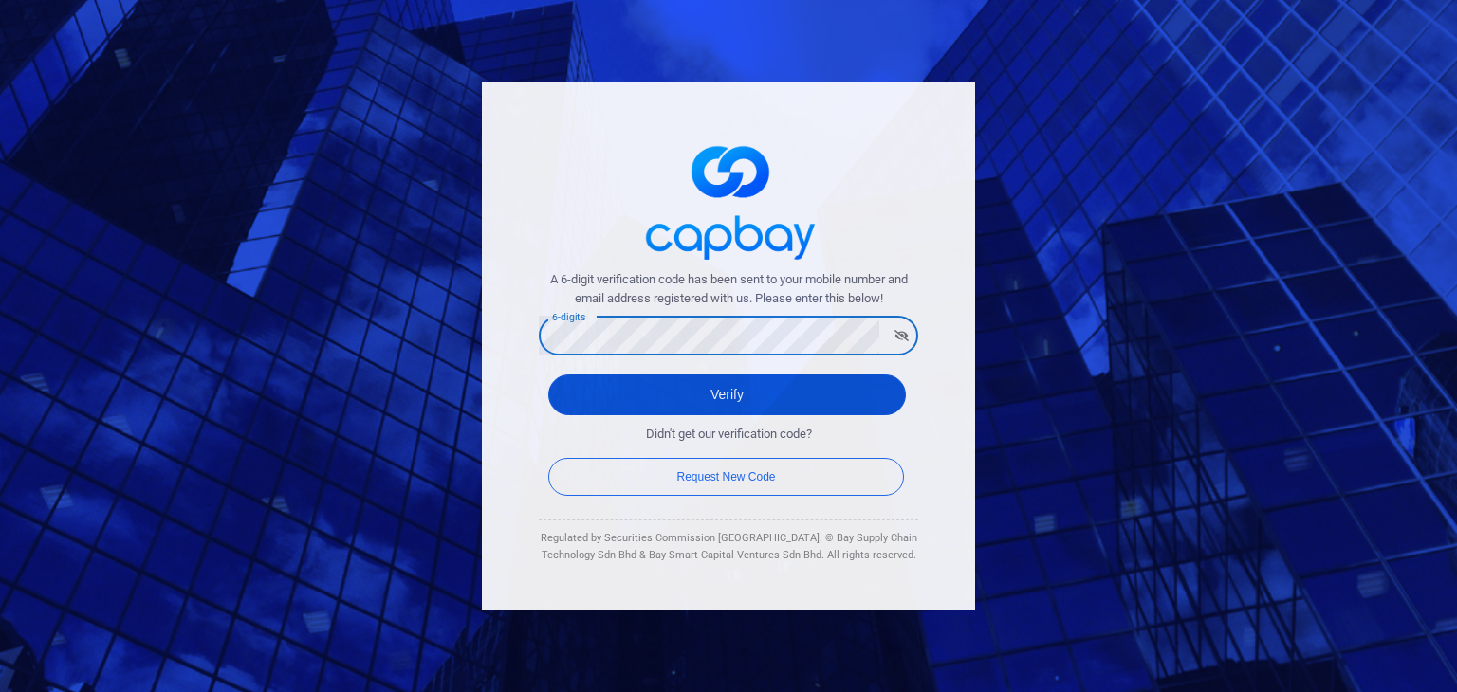
click at [577, 390] on button "Verify" at bounding box center [727, 395] width 358 height 41
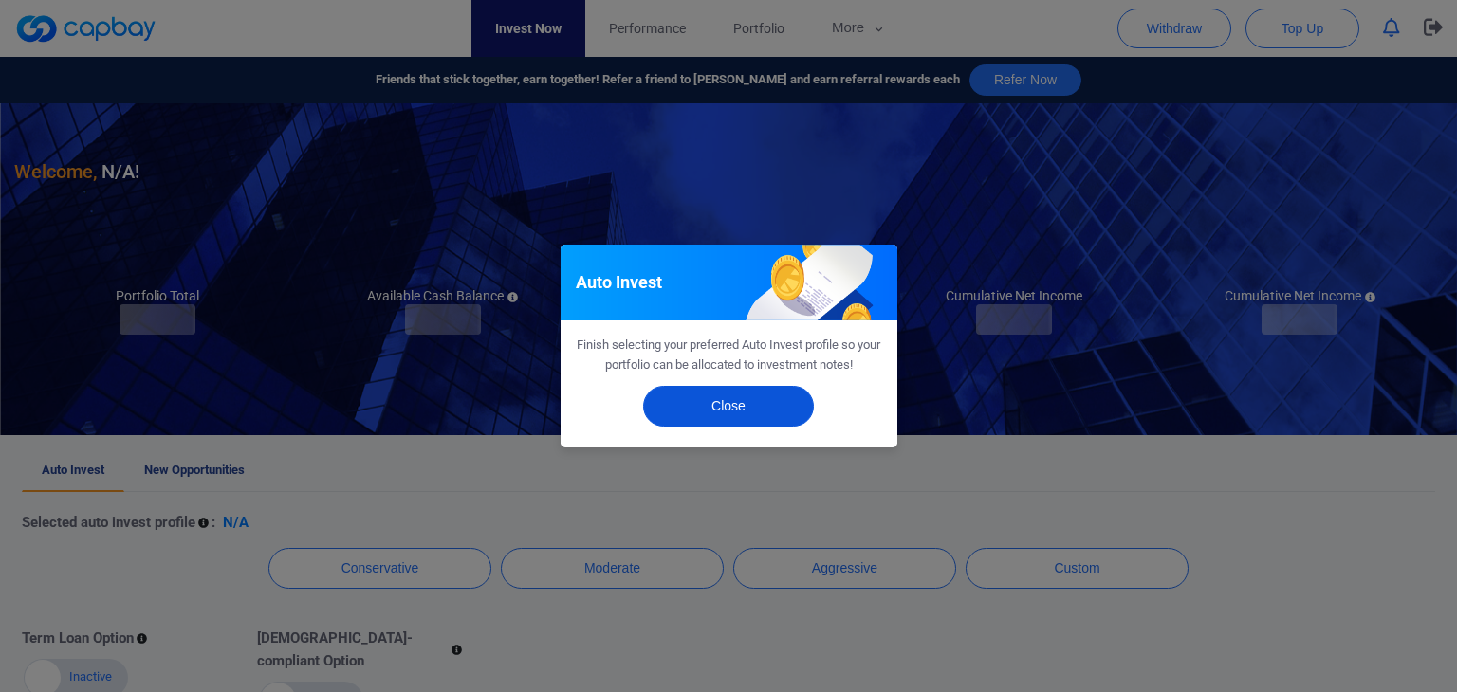
click at [740, 411] on button "Close" at bounding box center [728, 406] width 171 height 41
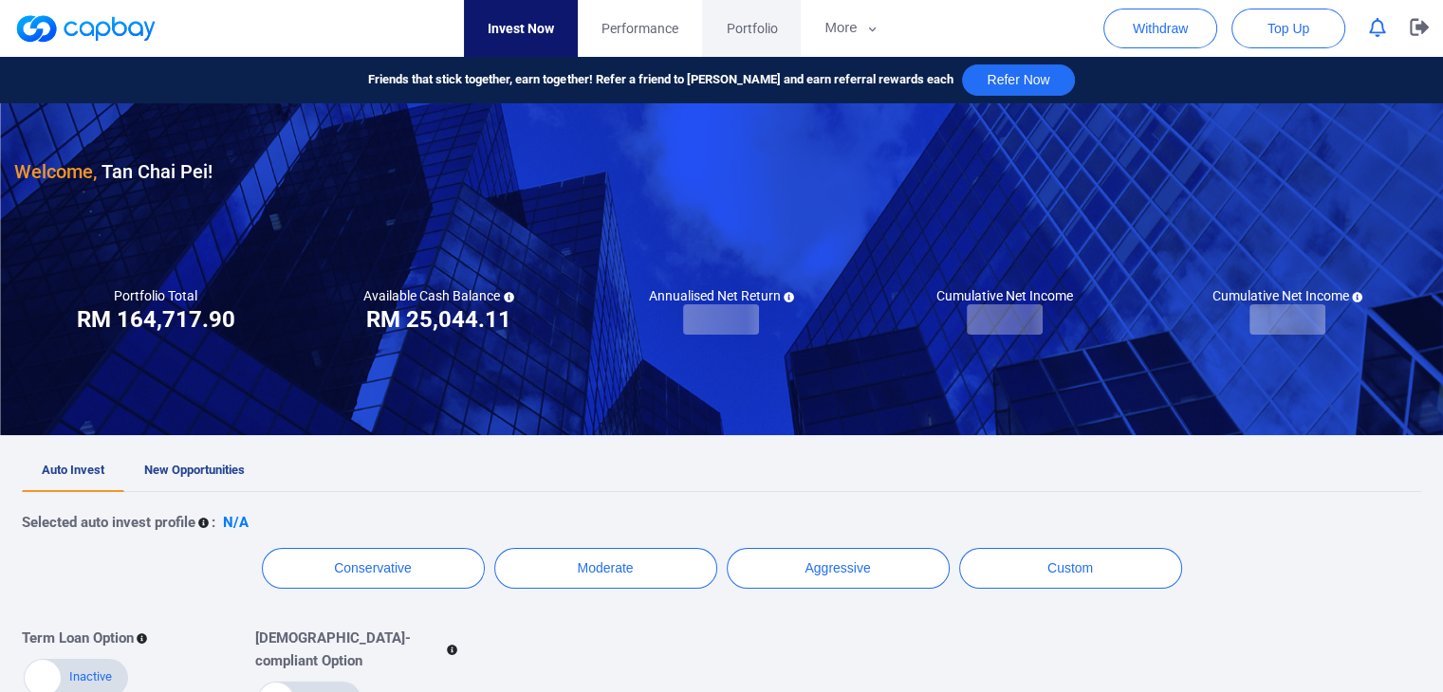
click at [775, 26] on span "Portfolio" at bounding box center [751, 28] width 51 height 21
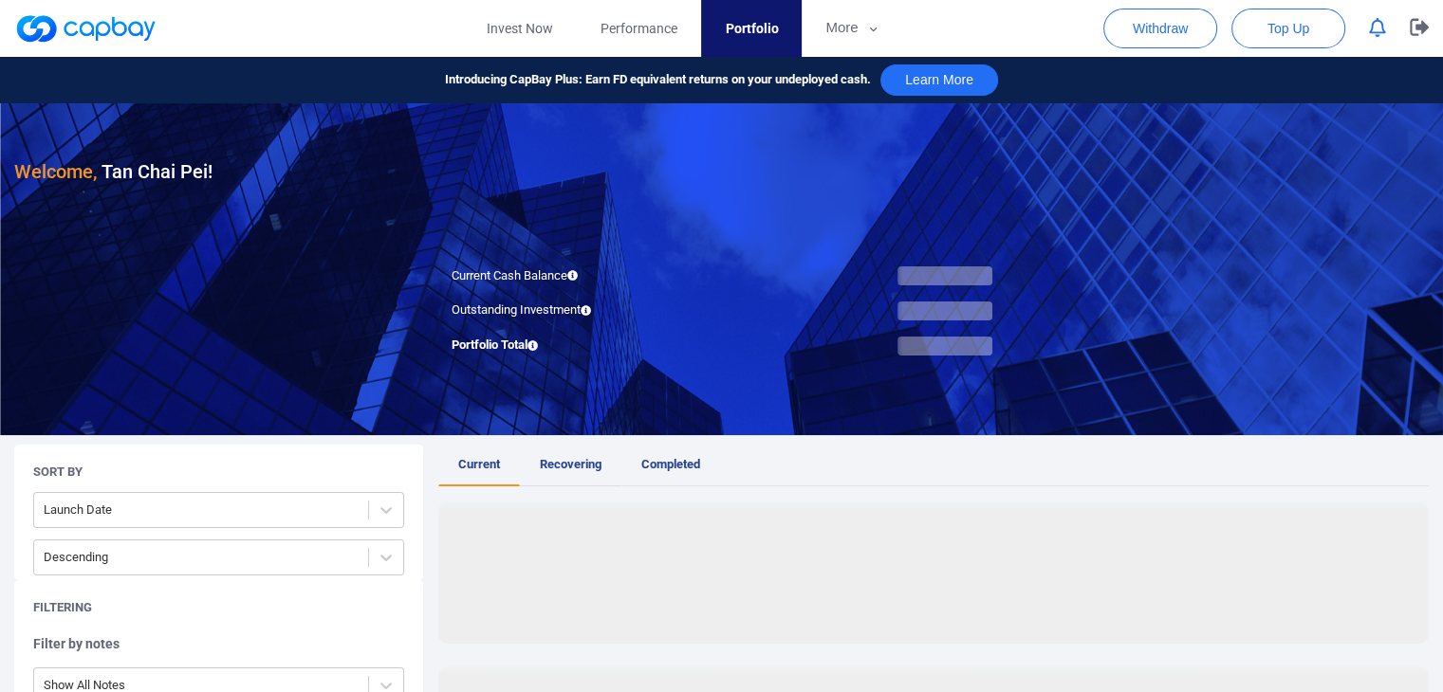
click at [573, 479] on link "Recovering" at bounding box center [570, 466] width 101 height 42
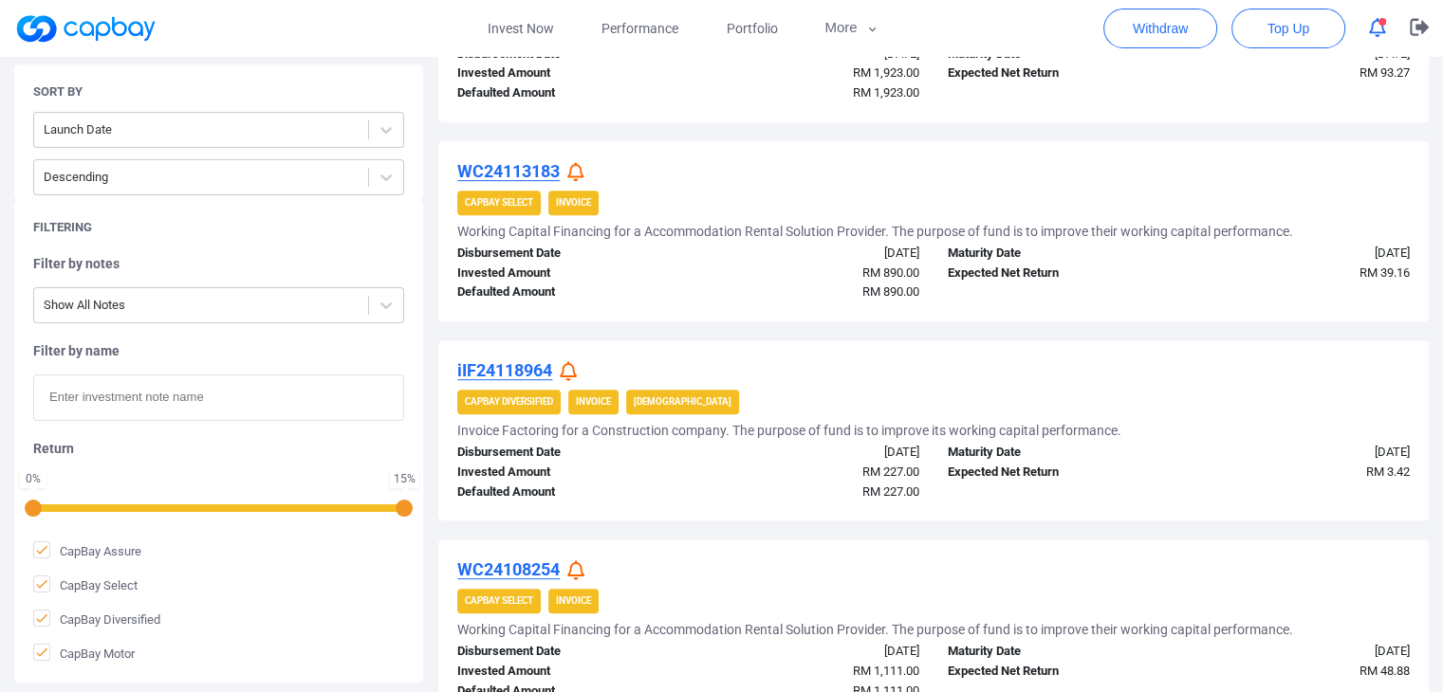
scroll to position [95, 0]
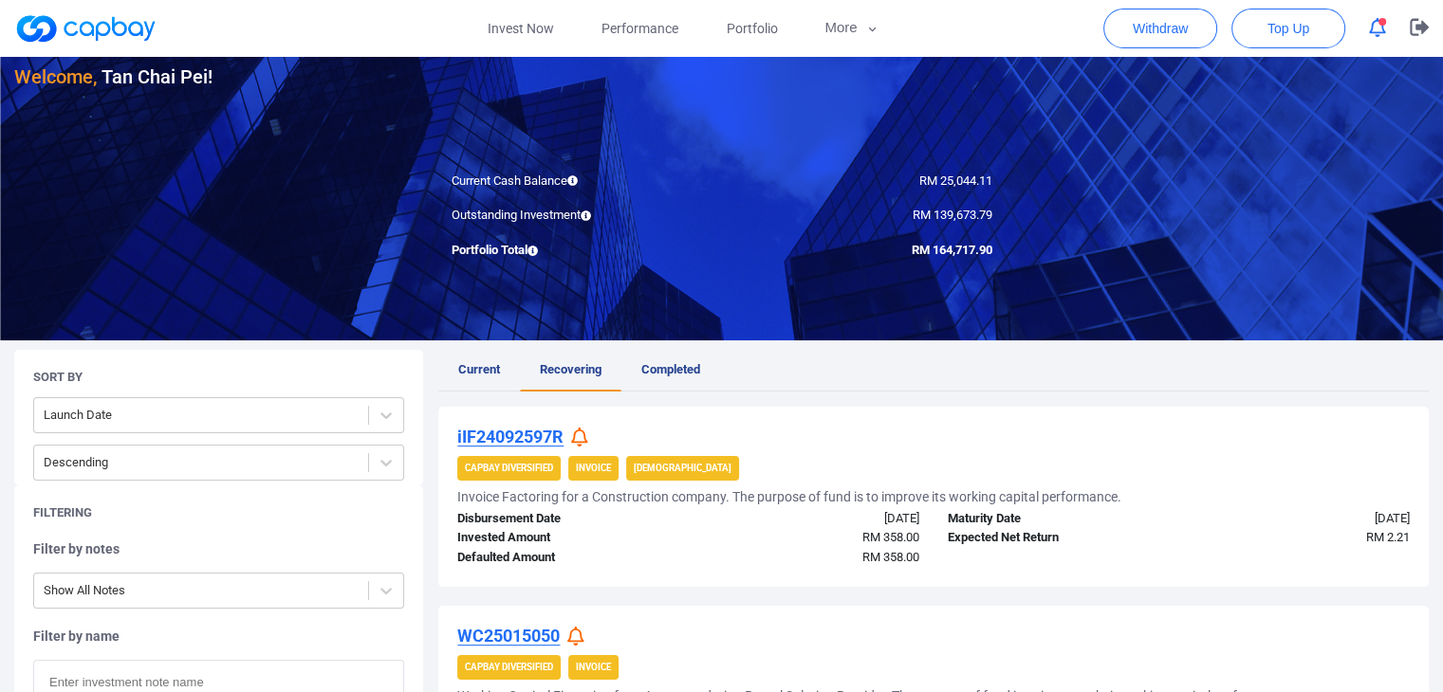
click at [1378, 26] on icon "button" at bounding box center [1377, 28] width 17 height 20
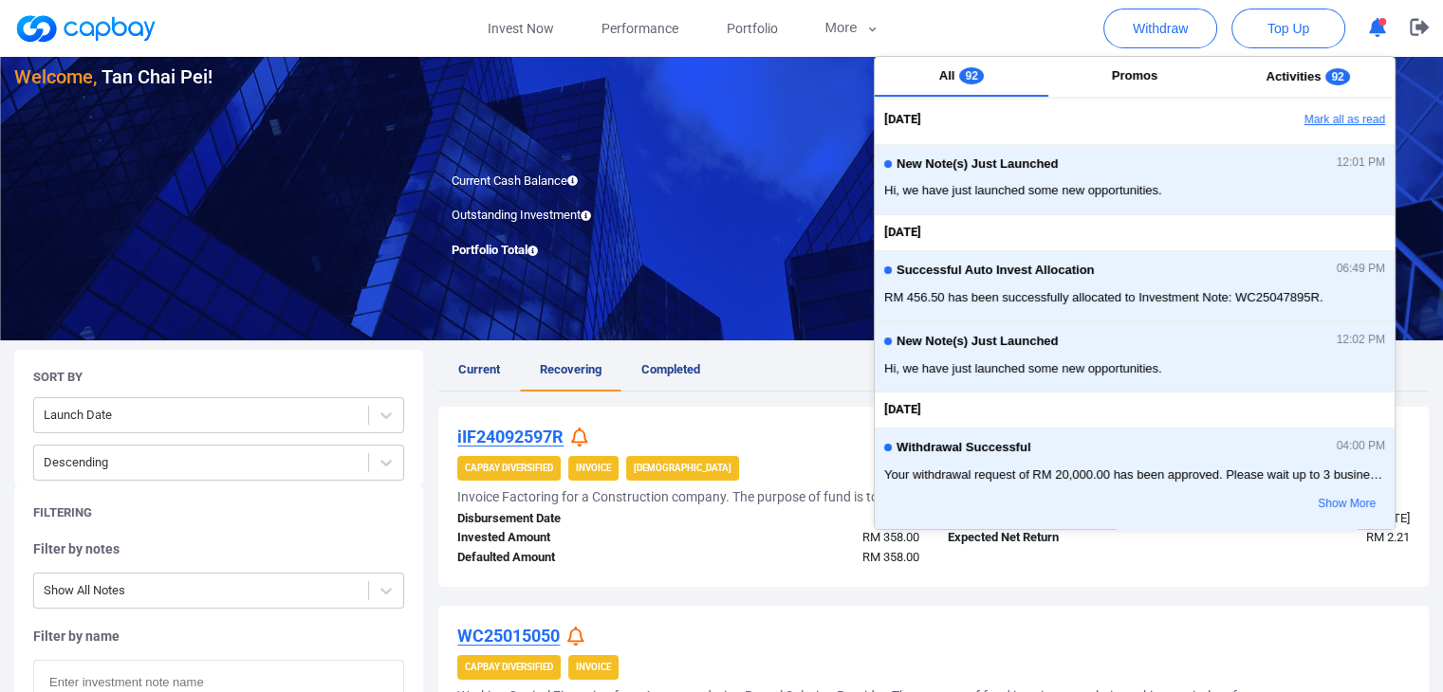
click at [1359, 113] on button "Mark all as read" at bounding box center [1292, 120] width 204 height 32
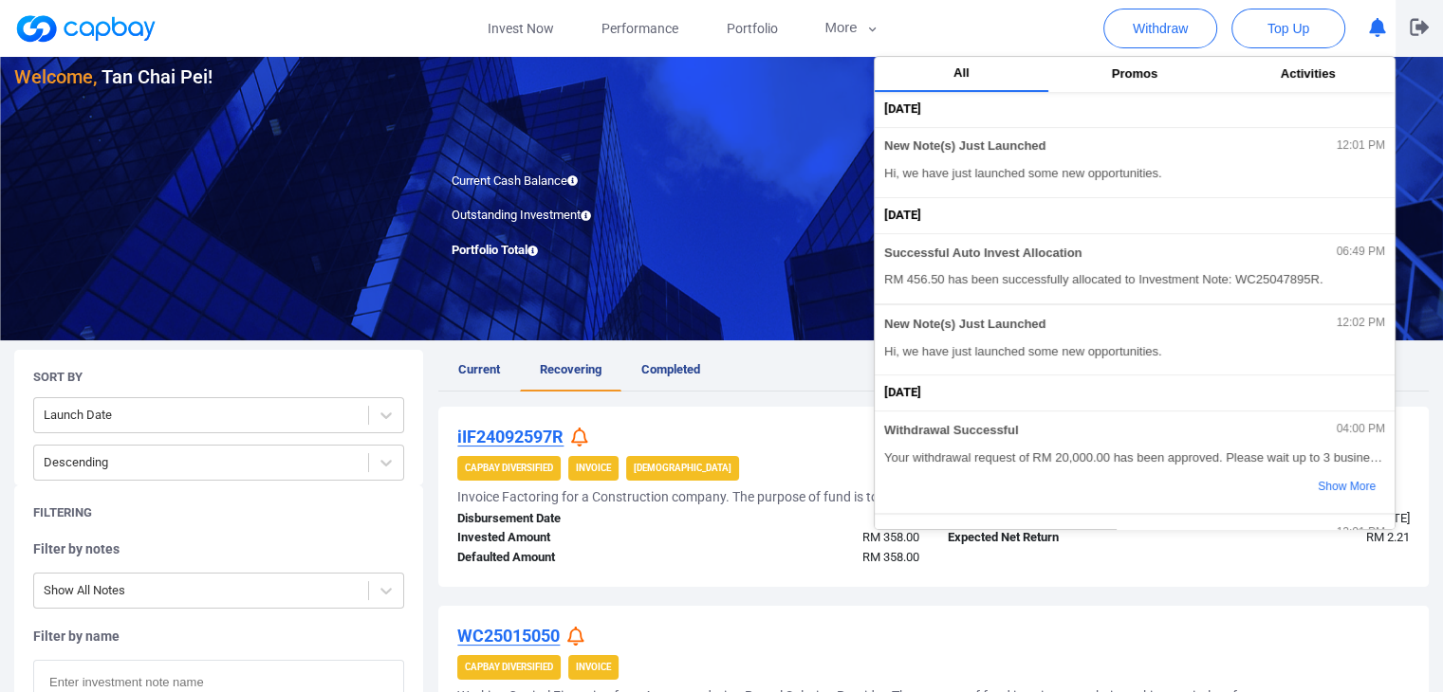
click at [1406, 31] on button "button" at bounding box center [1418, 28] width 47 height 57
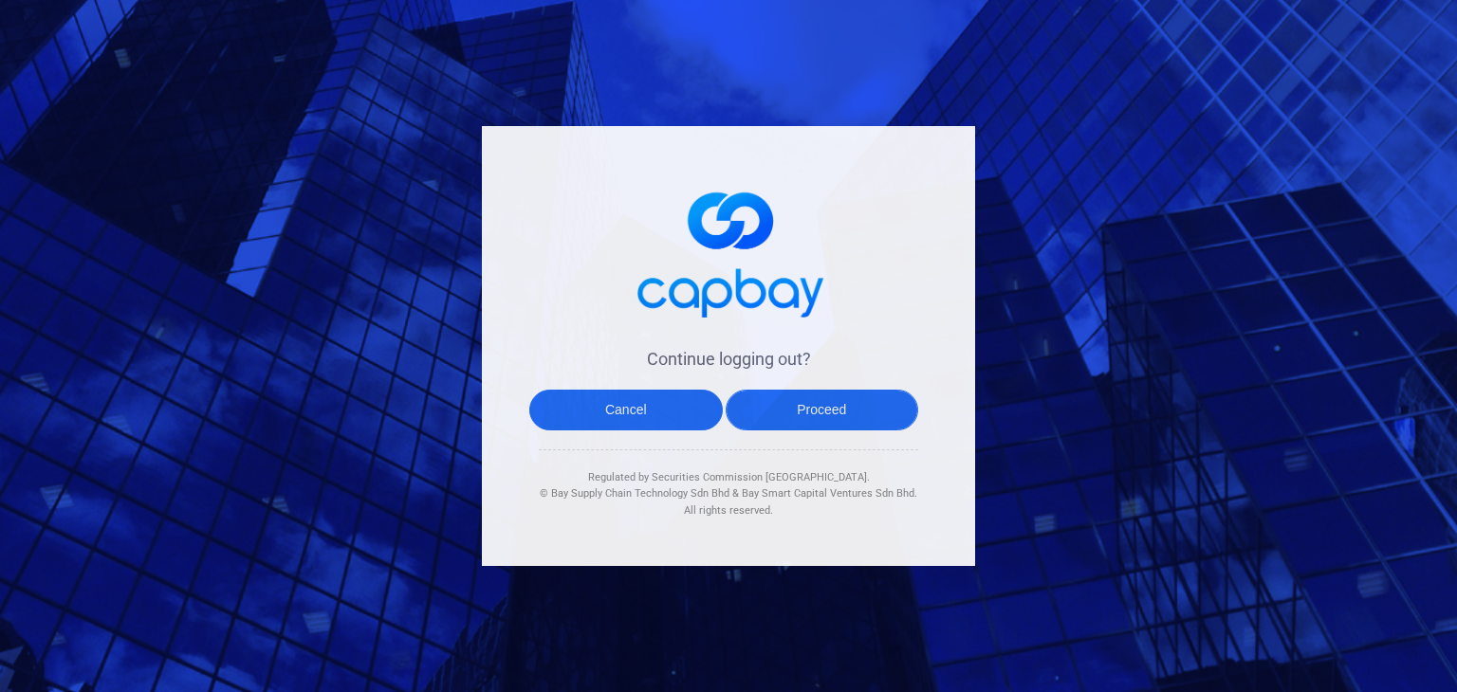
click at [775, 395] on button "Proceed" at bounding box center [822, 410] width 193 height 41
